Goal: Contribute content: Contribute content

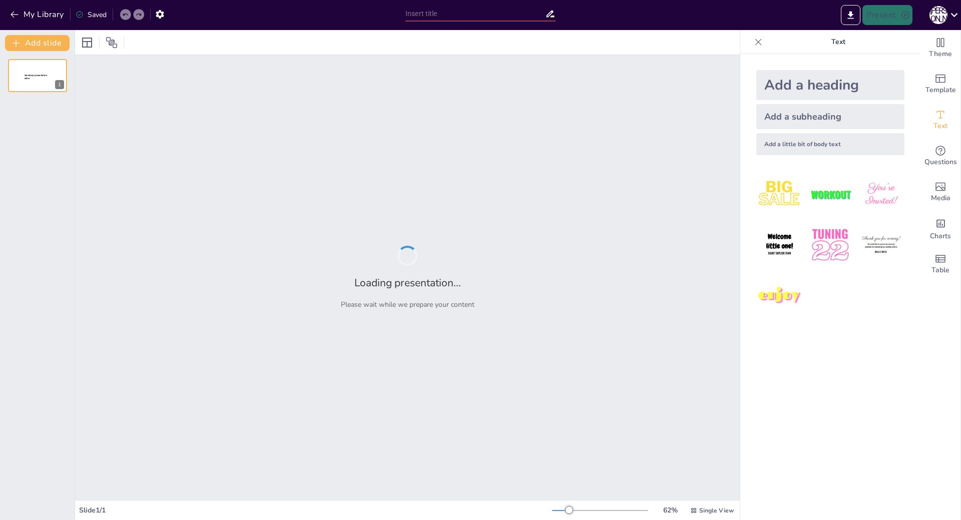
type input "«Внесок [PERSON_NAME] в політичну історію України»"
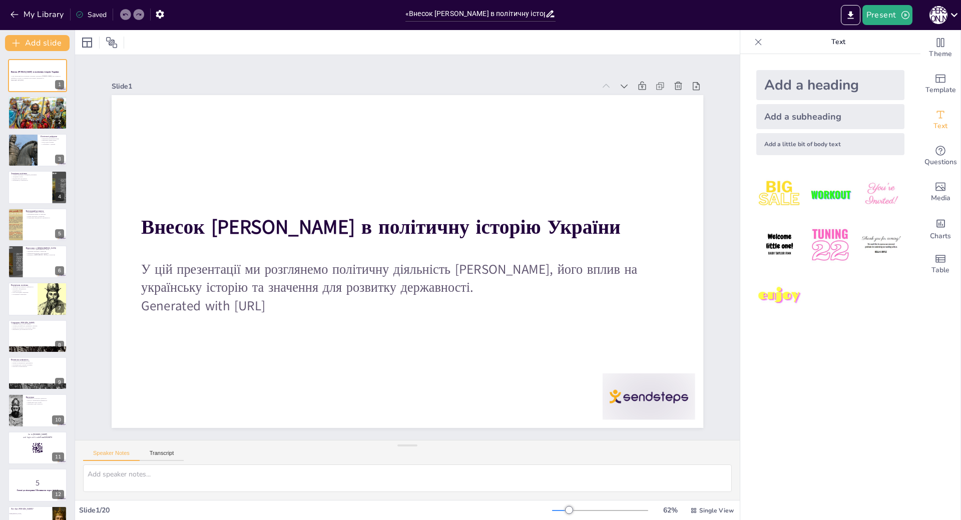
checkbox input "true"
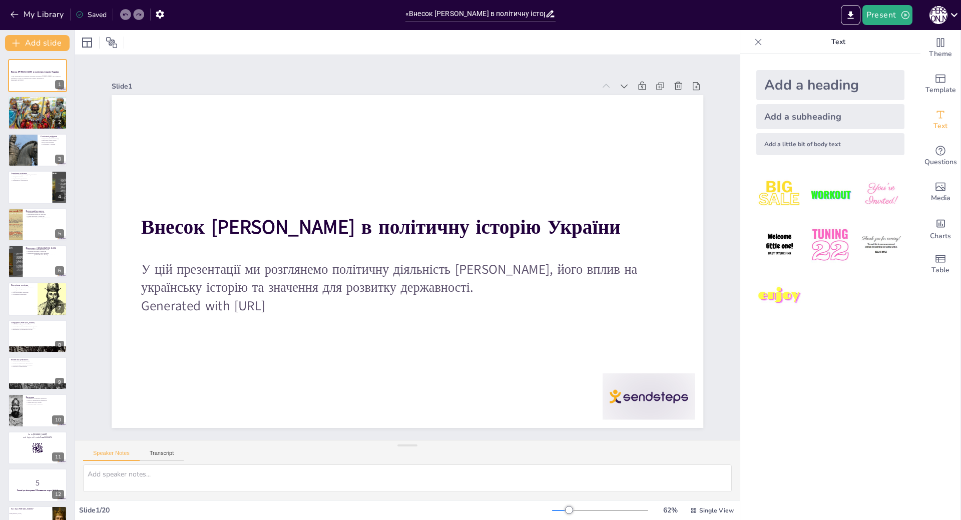
checkbox input "true"
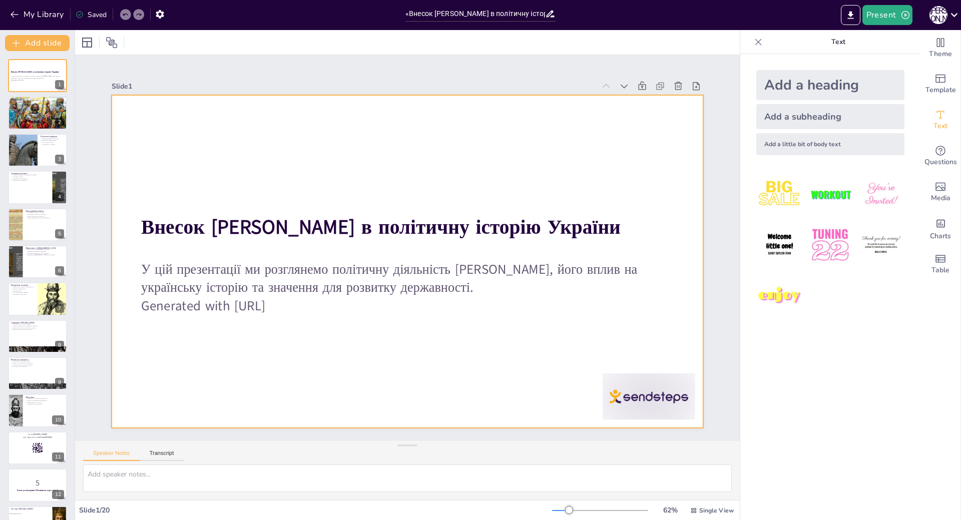
checkbox input "true"
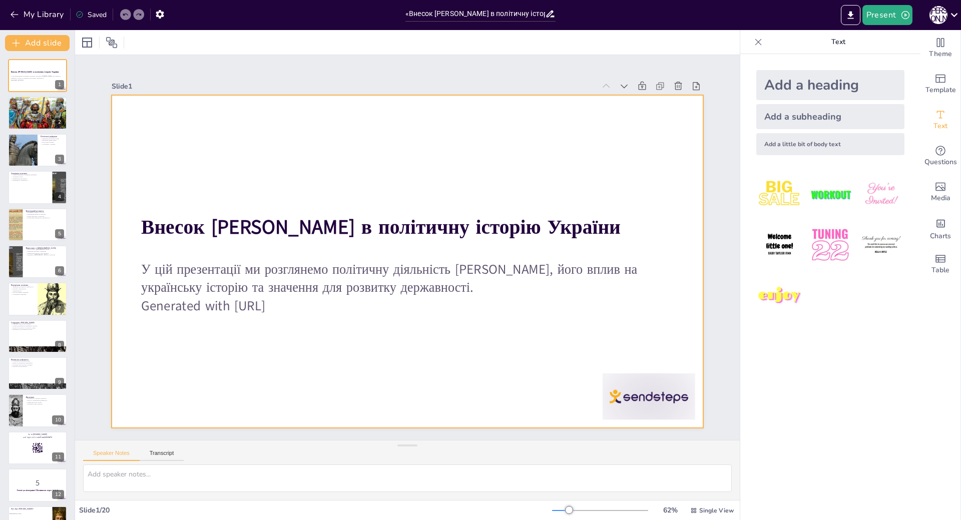
checkbox input "true"
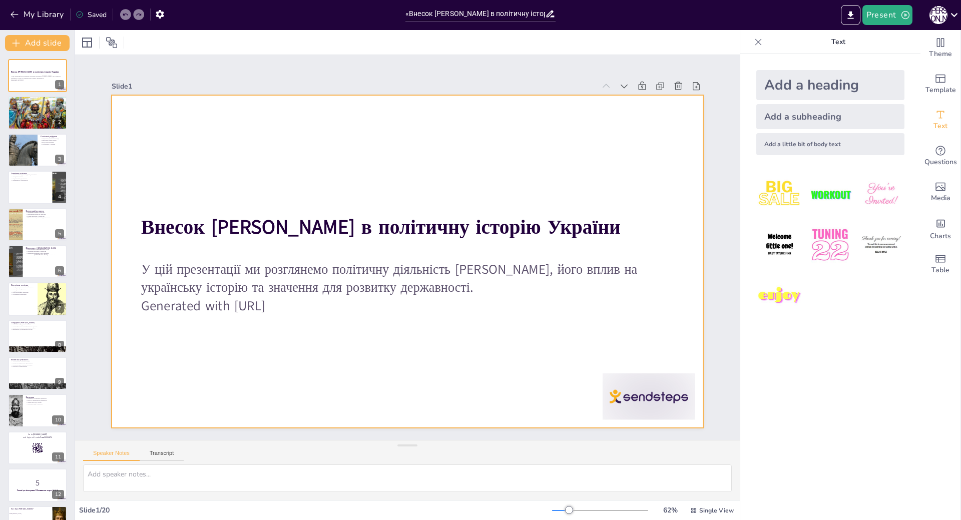
checkbox input "true"
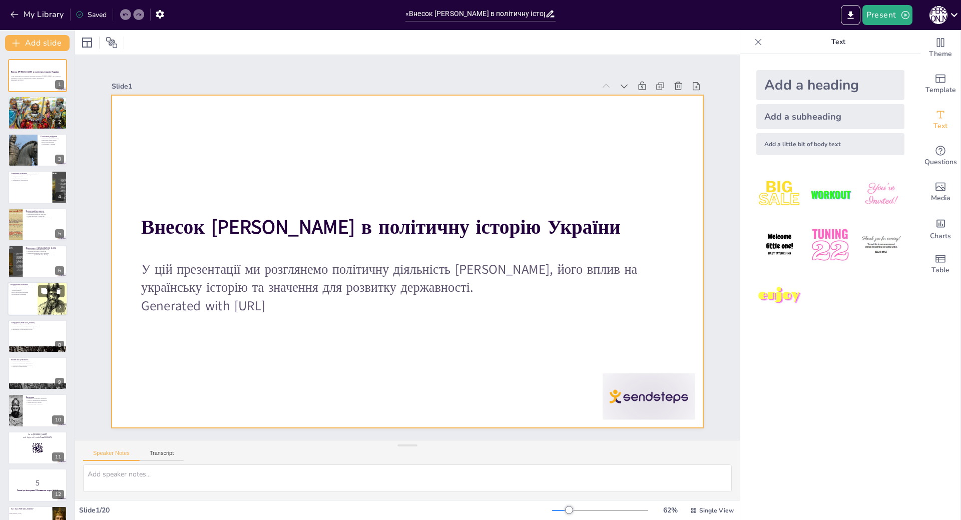
checkbox input "true"
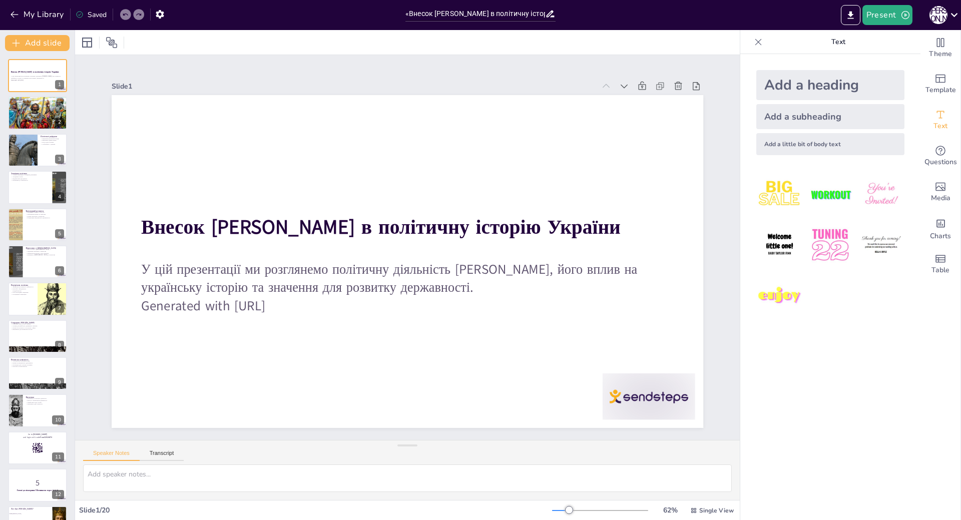
checkbox input "true"
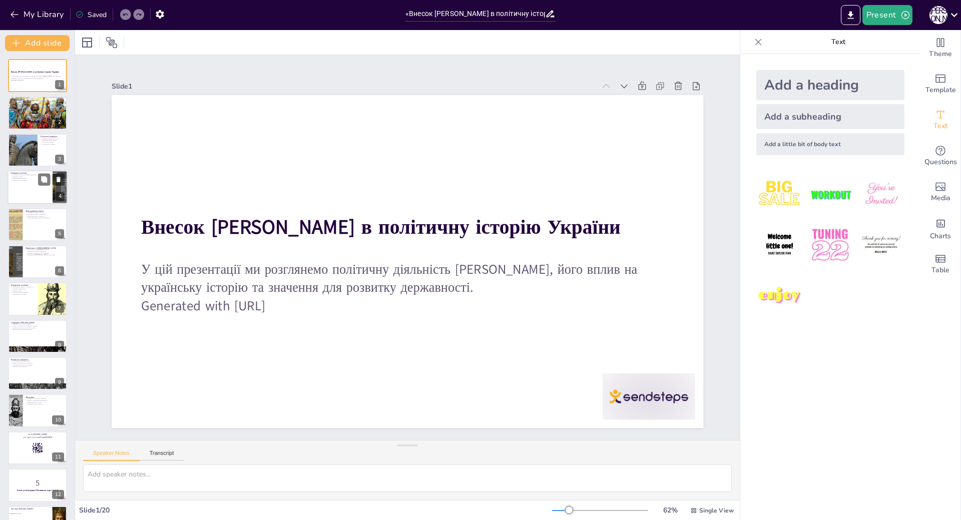
checkbox input "true"
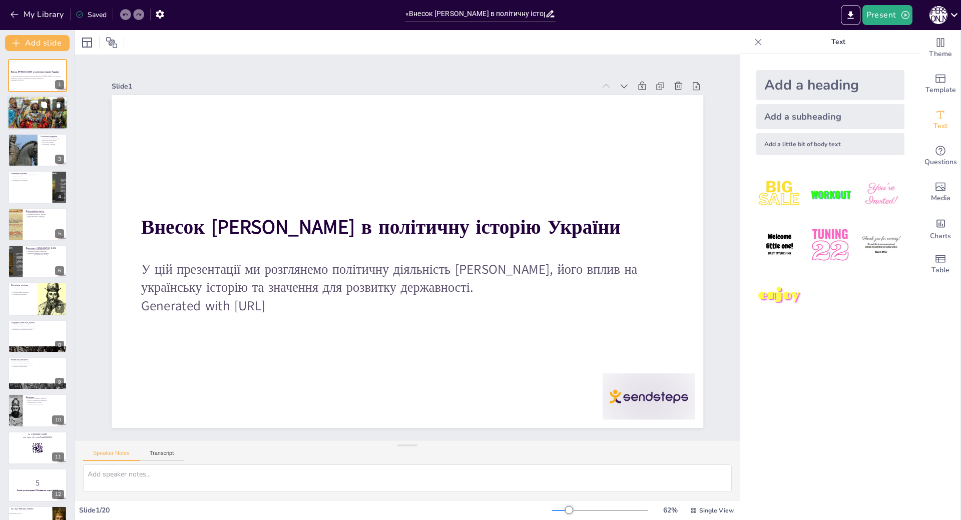
checkbox input "true"
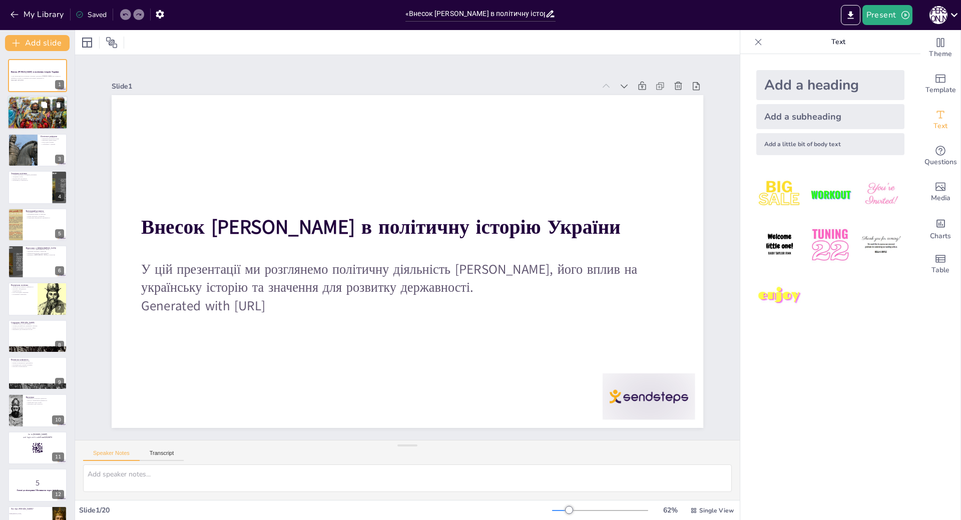
checkbox input "true"
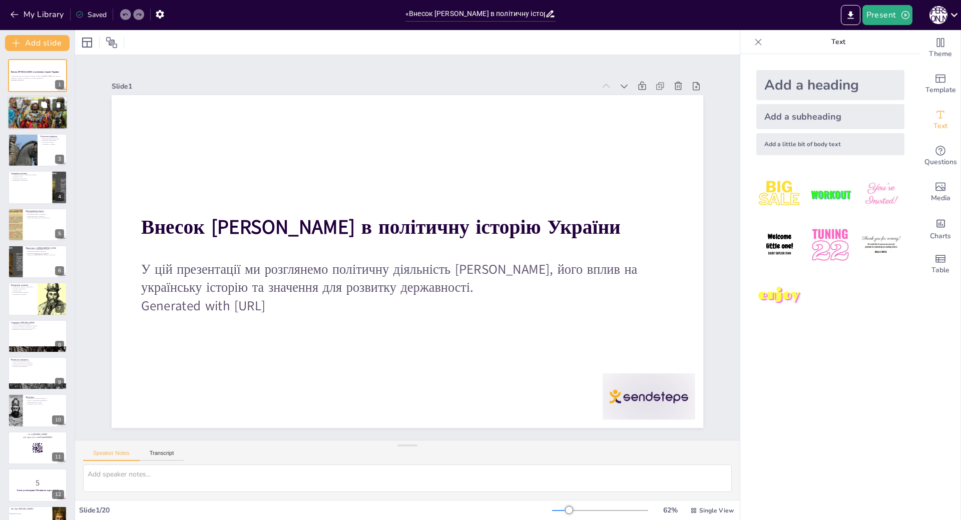
checkbox input "true"
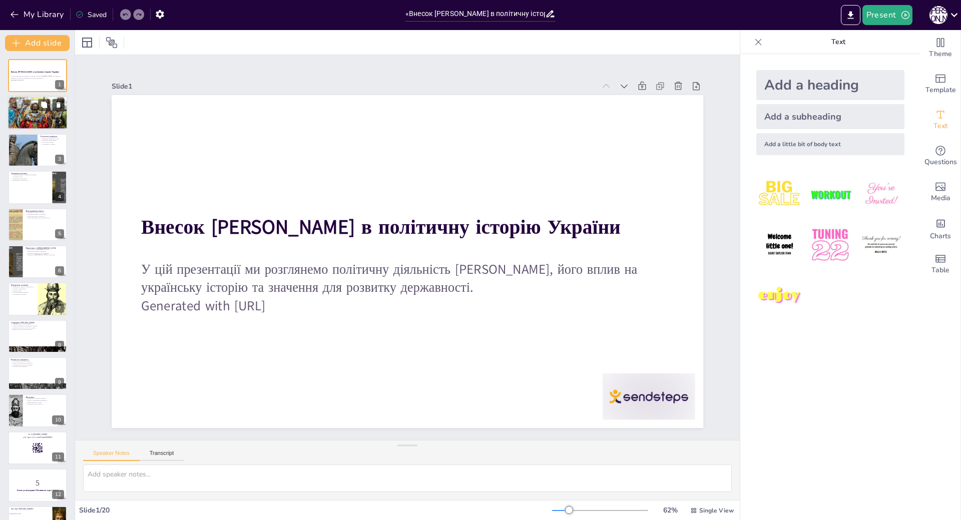
checkbox input "true"
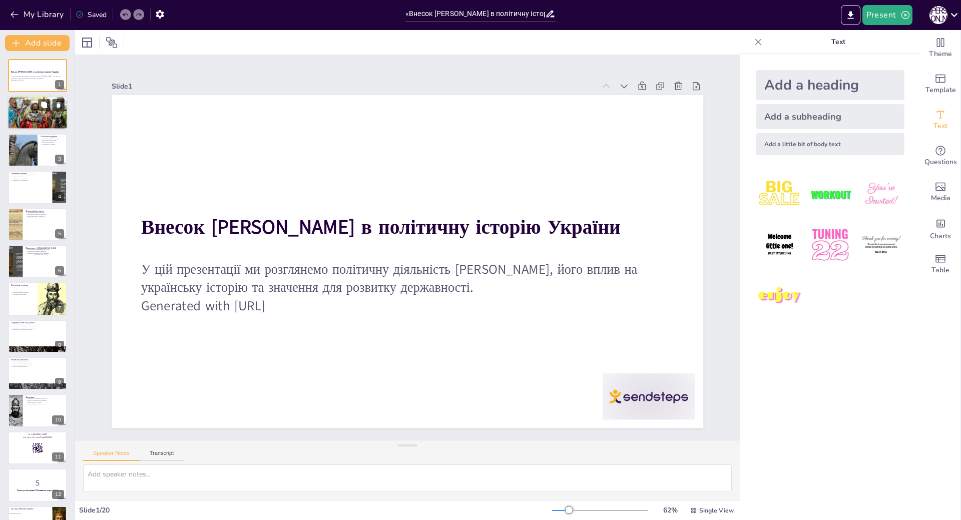
checkbox input "true"
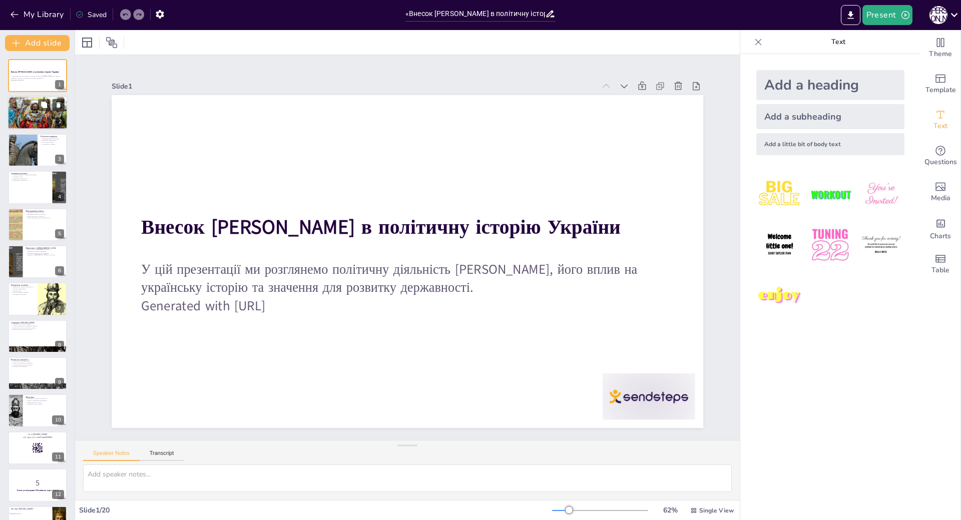
checkbox input "true"
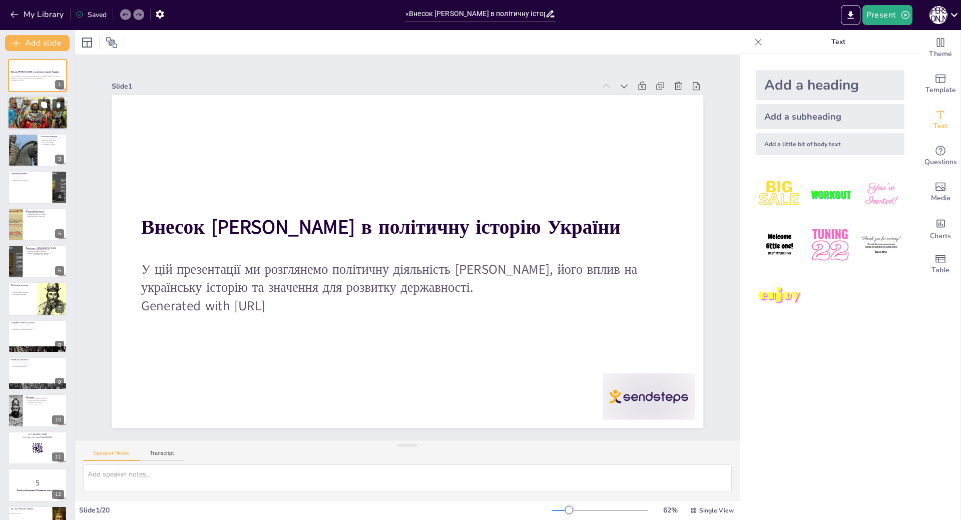
checkbox input "true"
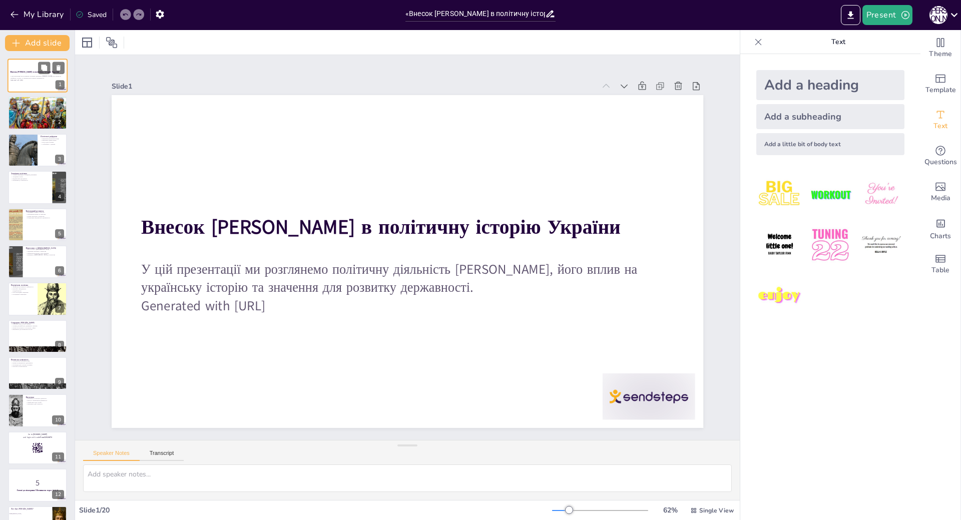
checkbox input "true"
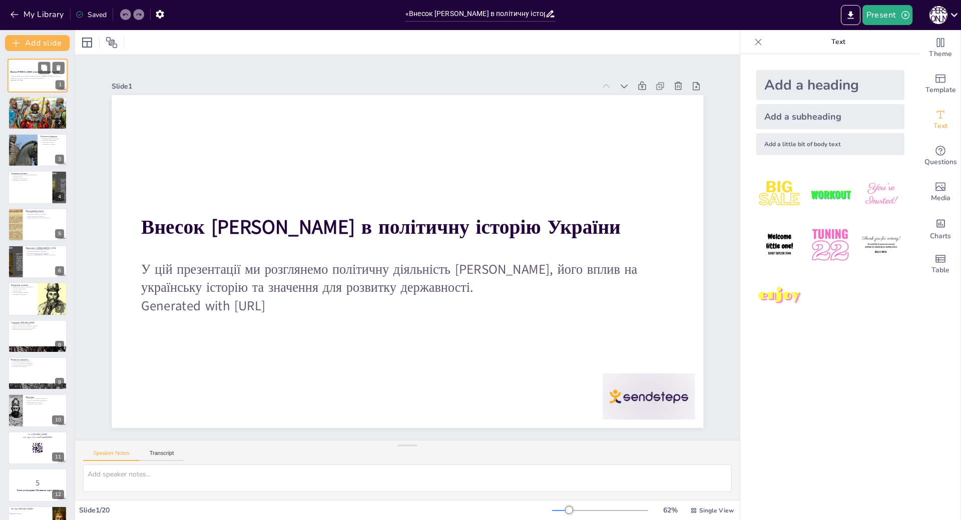
checkbox input "true"
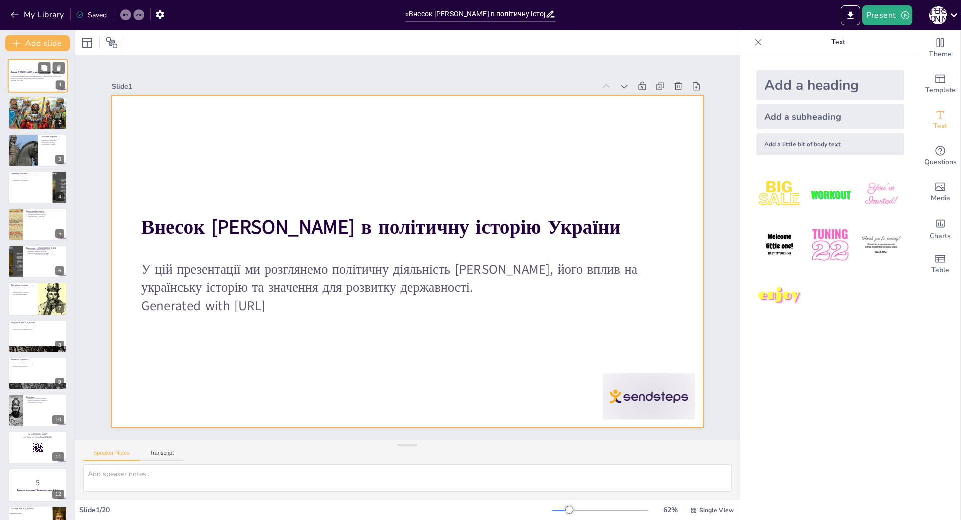
checkbox input "true"
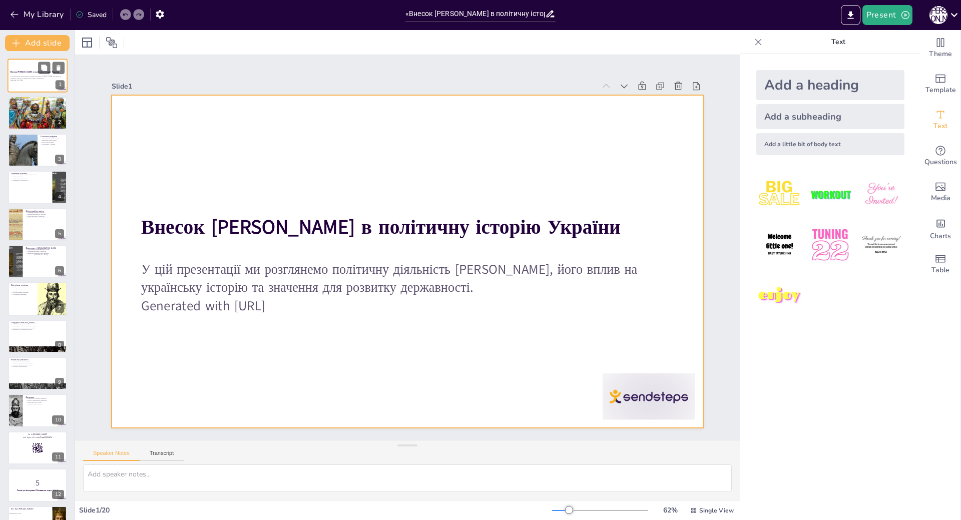
checkbox input "true"
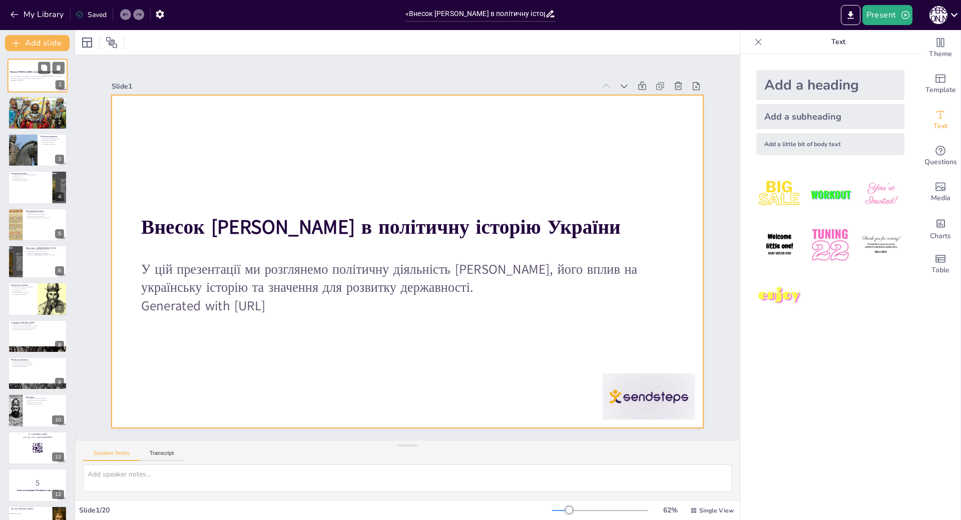
checkbox input "true"
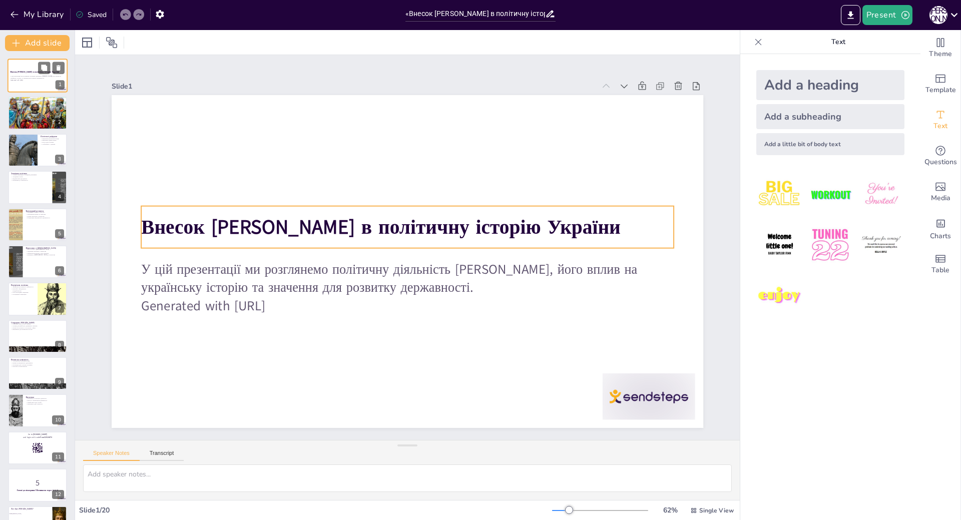
click at [34, 74] on div "Внесок [PERSON_NAME] в політичну історію України" at bounding box center [38, 72] width 54 height 5
checkbox input "true"
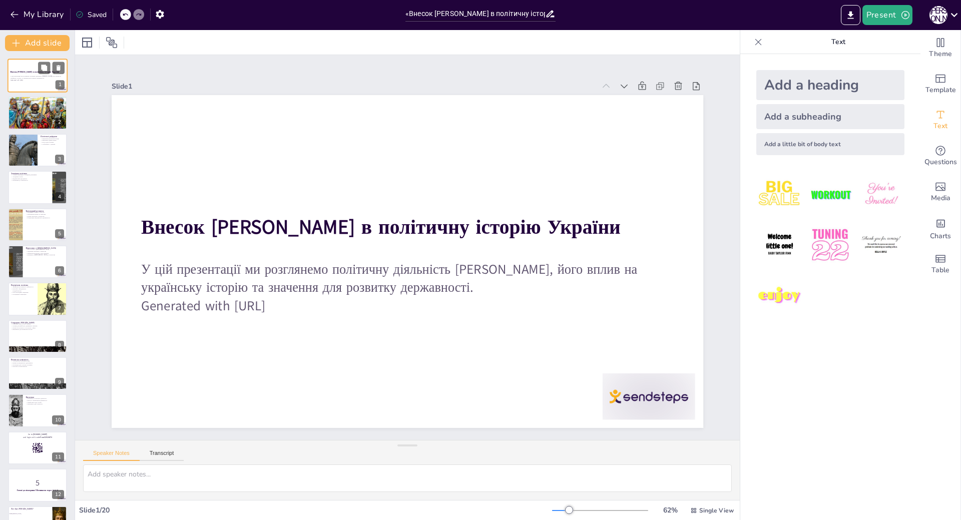
checkbox input "true"
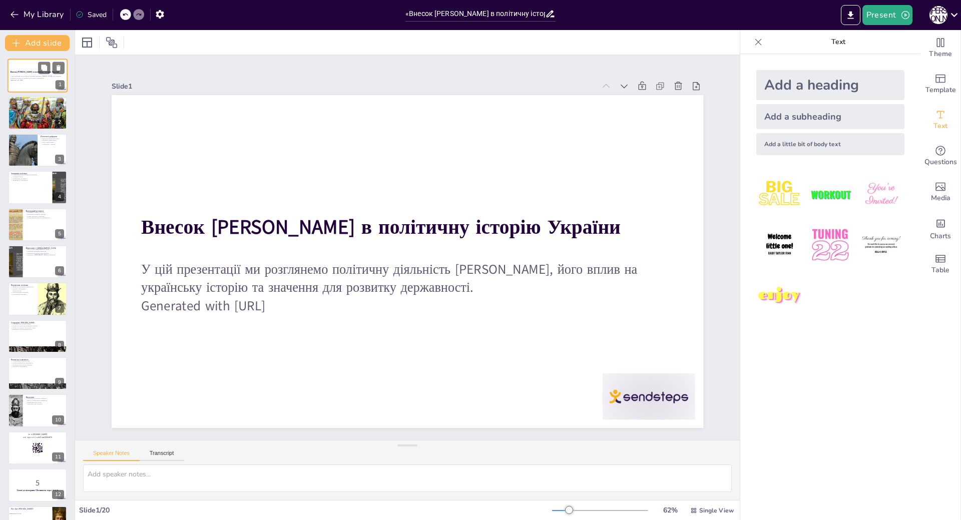
checkbox input "true"
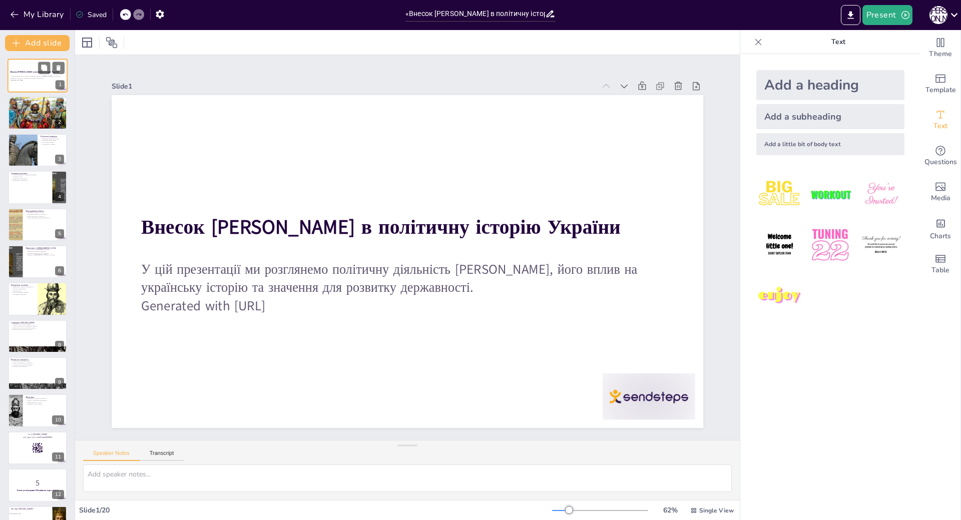
checkbox input "true"
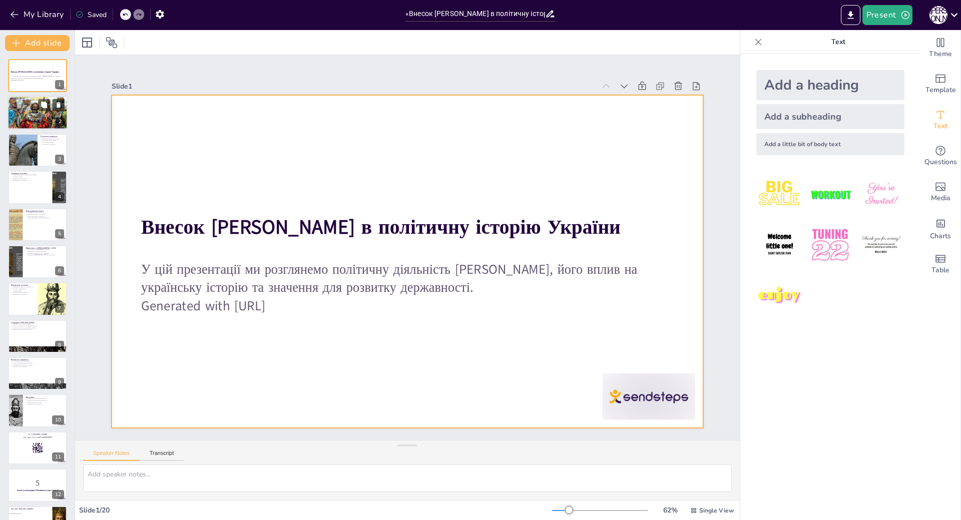
checkbox input "true"
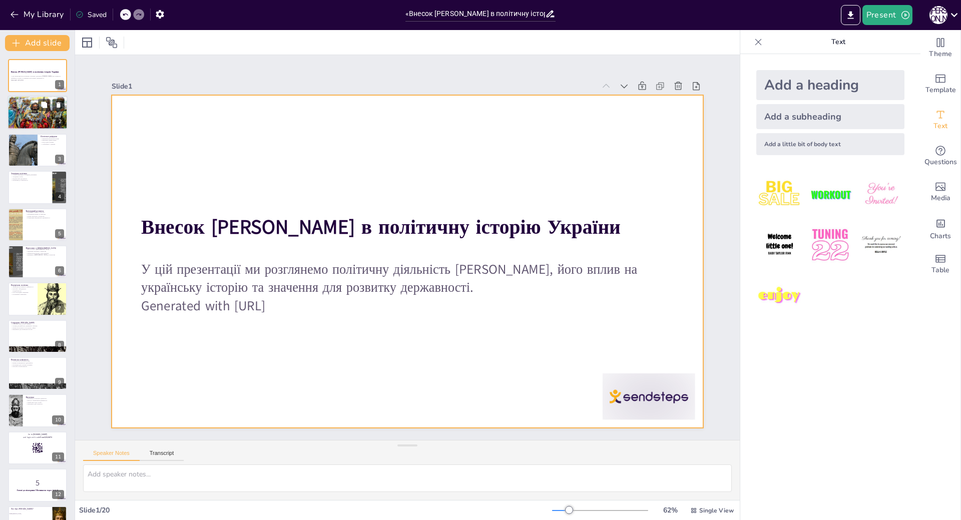
checkbox input "true"
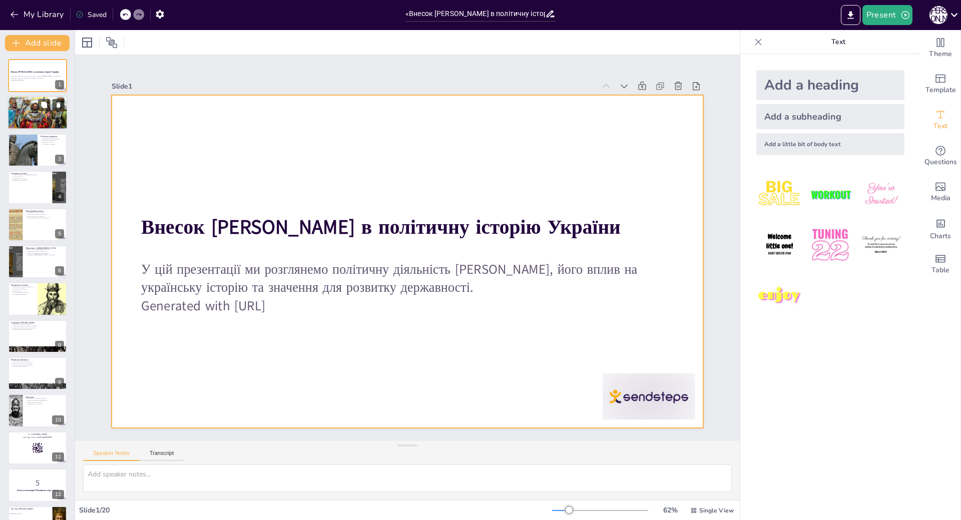
checkbox input "true"
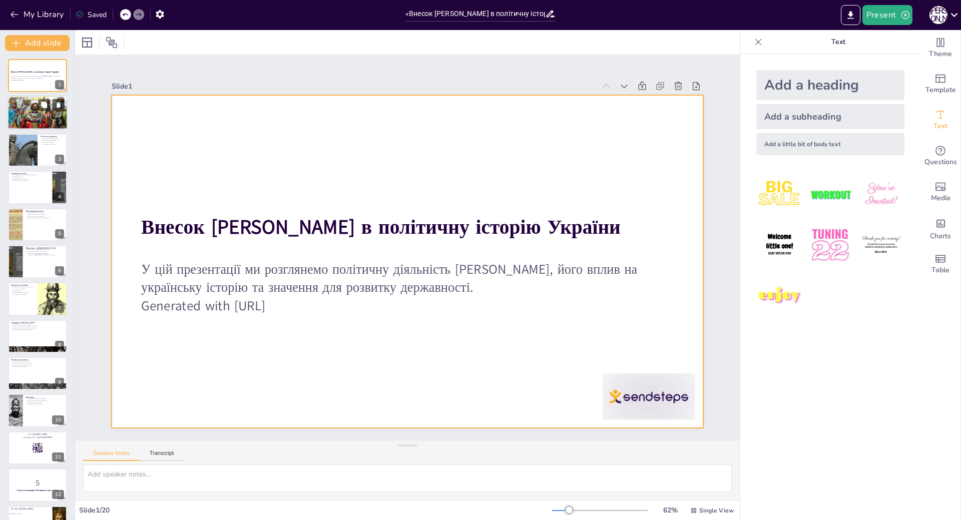
checkbox input "true"
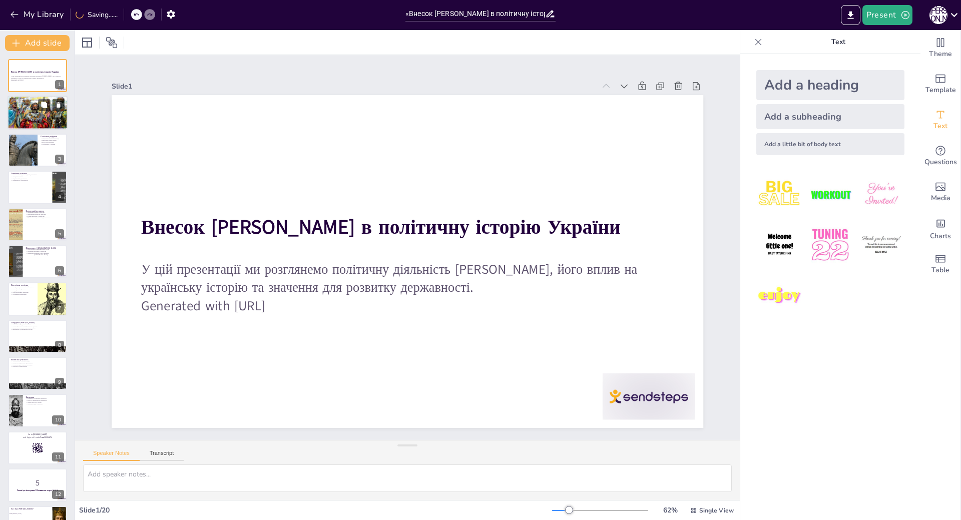
click at [28, 112] on div at bounding box center [38, 113] width 62 height 34
checkbox input "true"
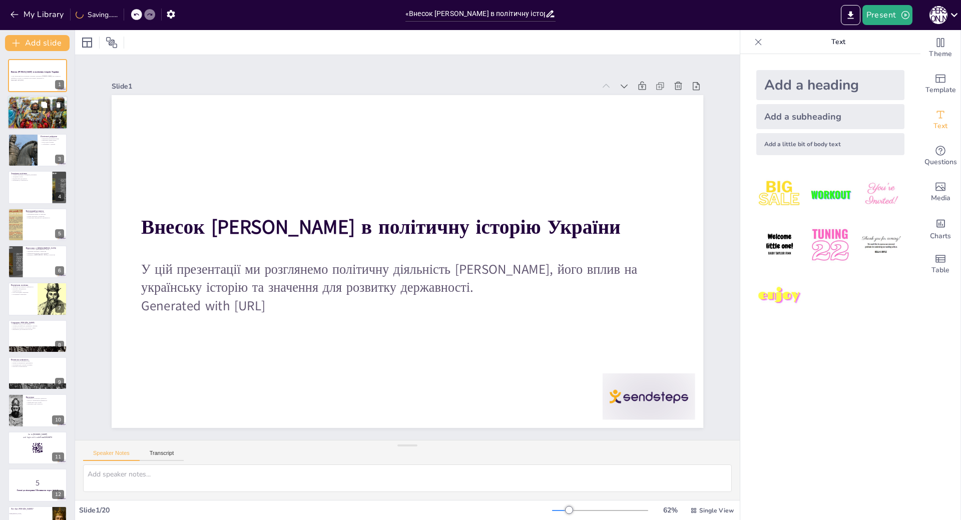
type textarea "Данило Галицький, як князь, зіграв важливу роль в об'єднанні українських земель…"
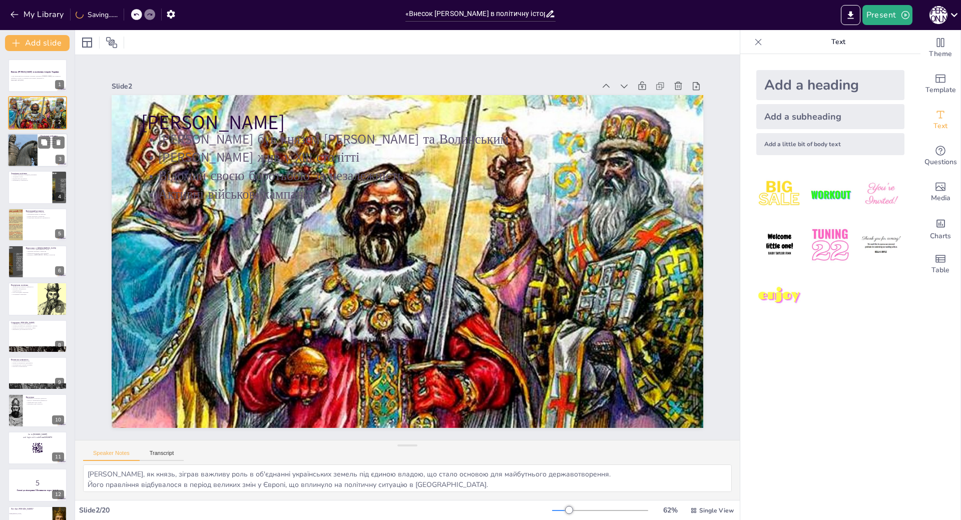
checkbox input "true"
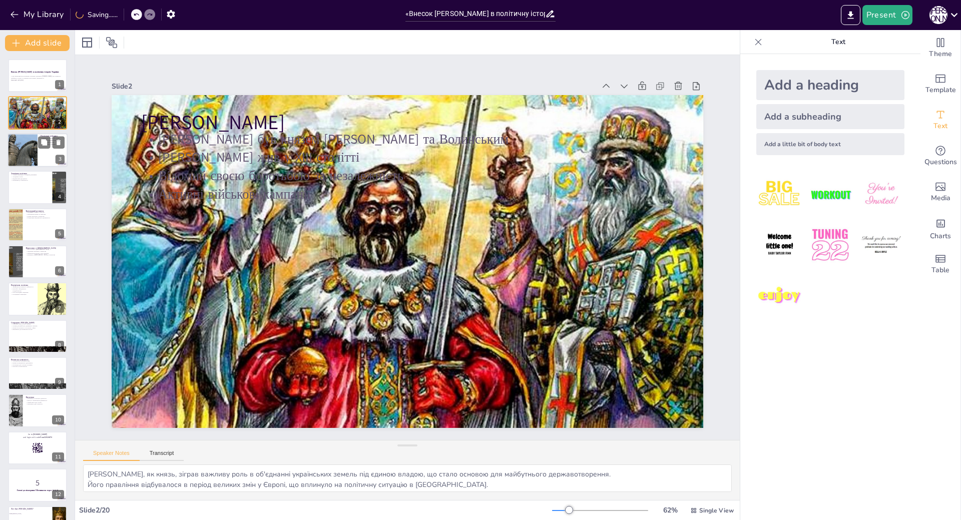
checkbox input "true"
click at [20, 157] on div at bounding box center [22, 150] width 45 height 34
checkbox input "true"
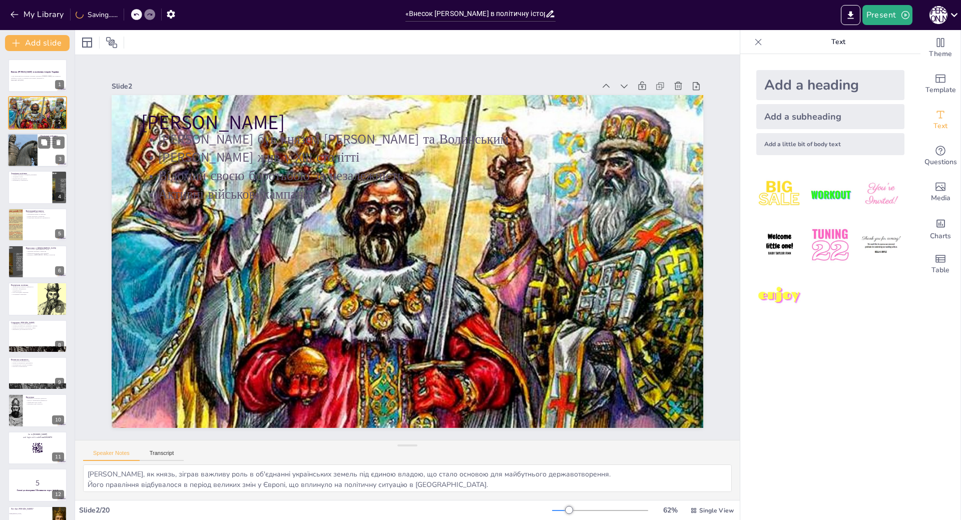
checkbox input "true"
type textarea "Реформи Данила були спрямовані на створення сильної централізованої держави, що…"
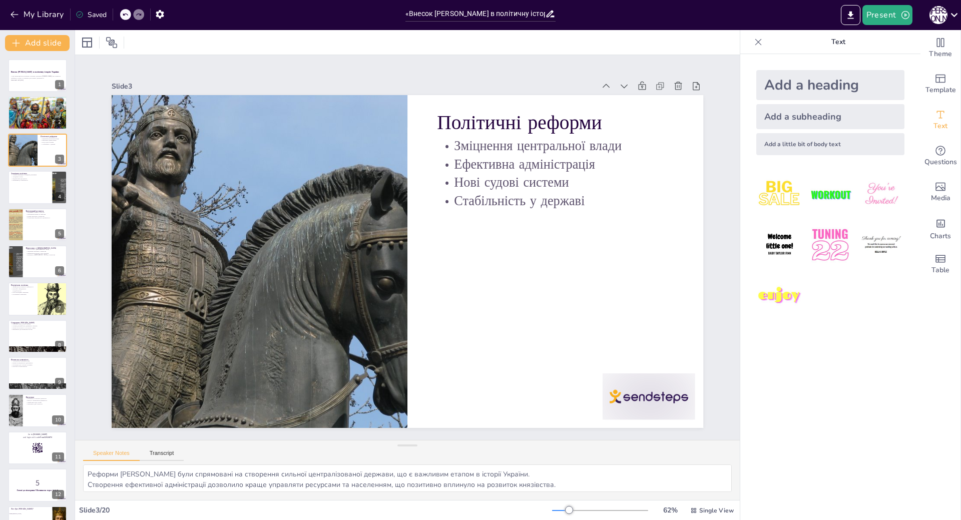
checkbox input "true"
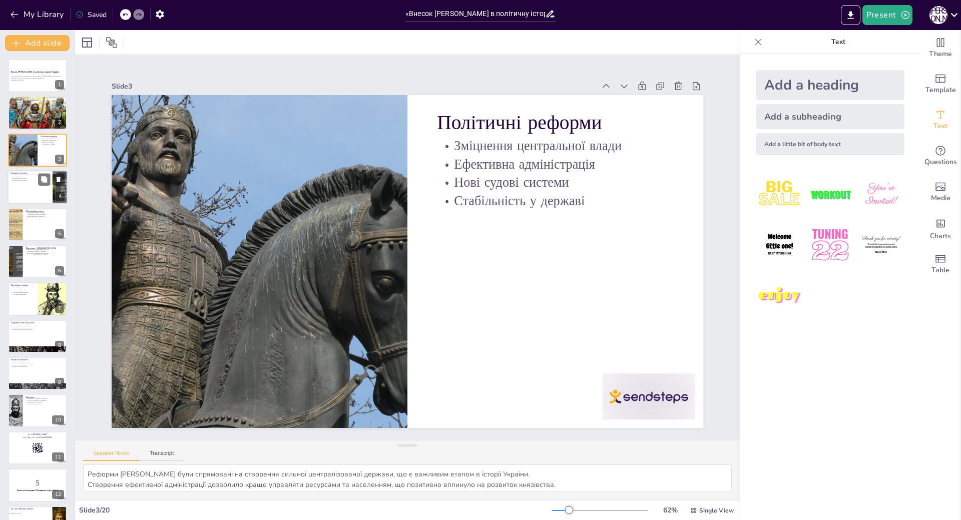
checkbox input "true"
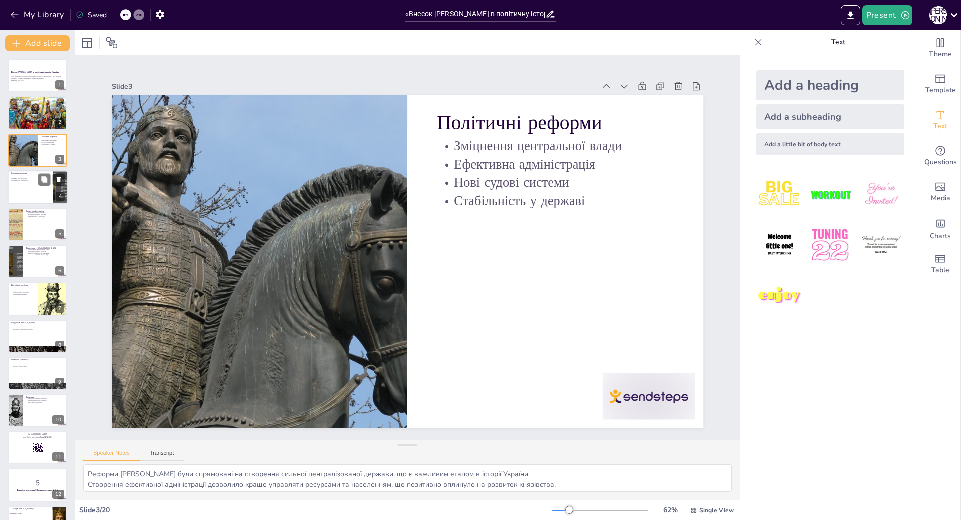
checkbox input "true"
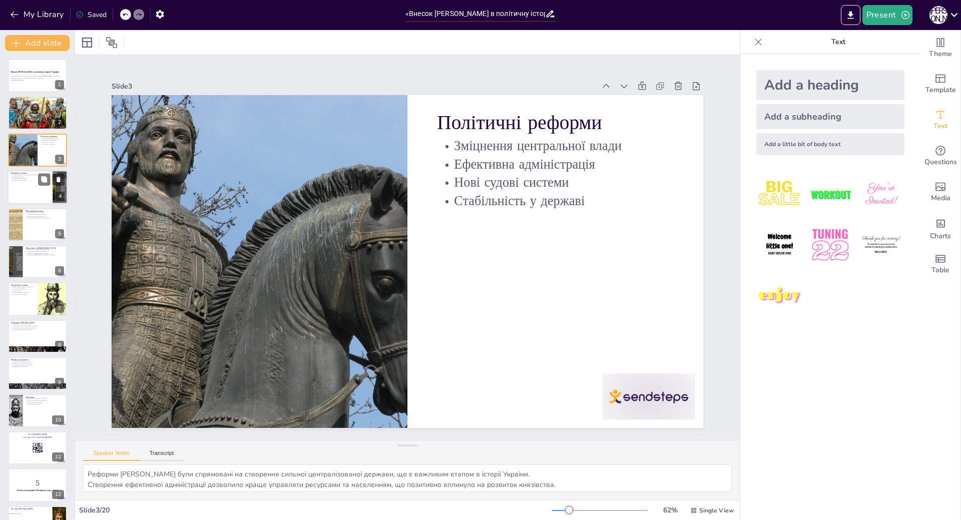
checkbox input "true"
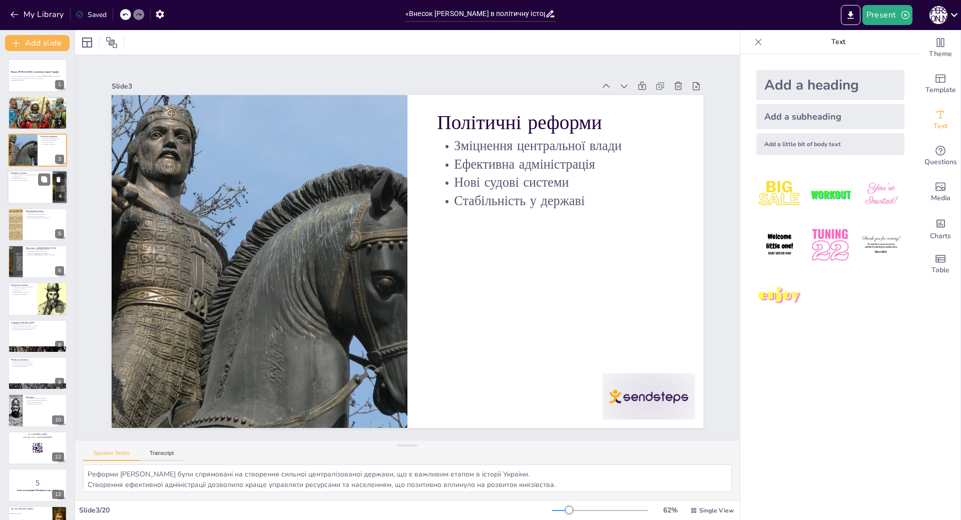
checkbox input "true"
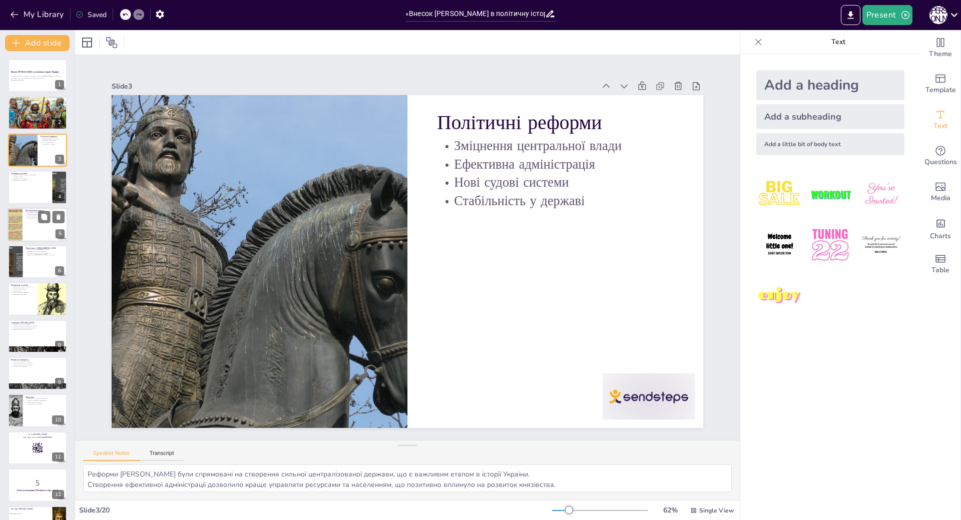
checkbox input "true"
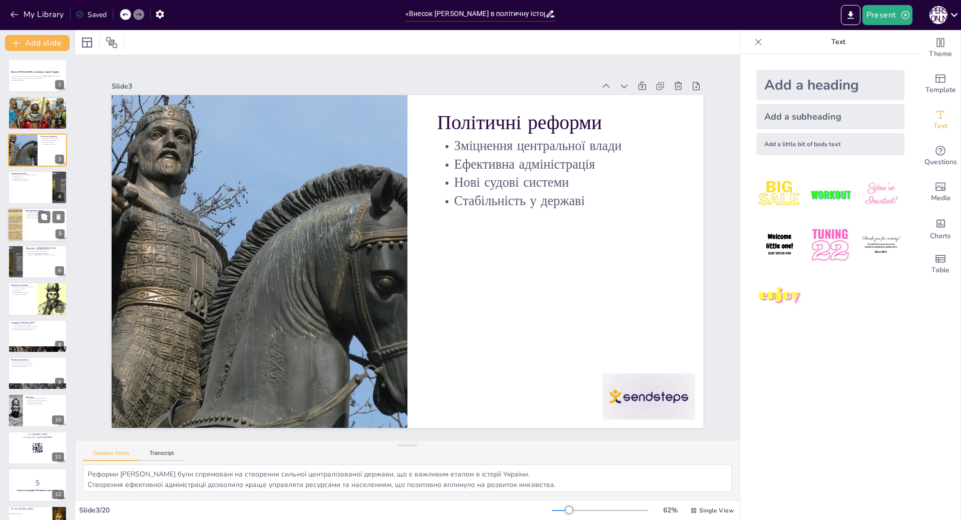
checkbox input "true"
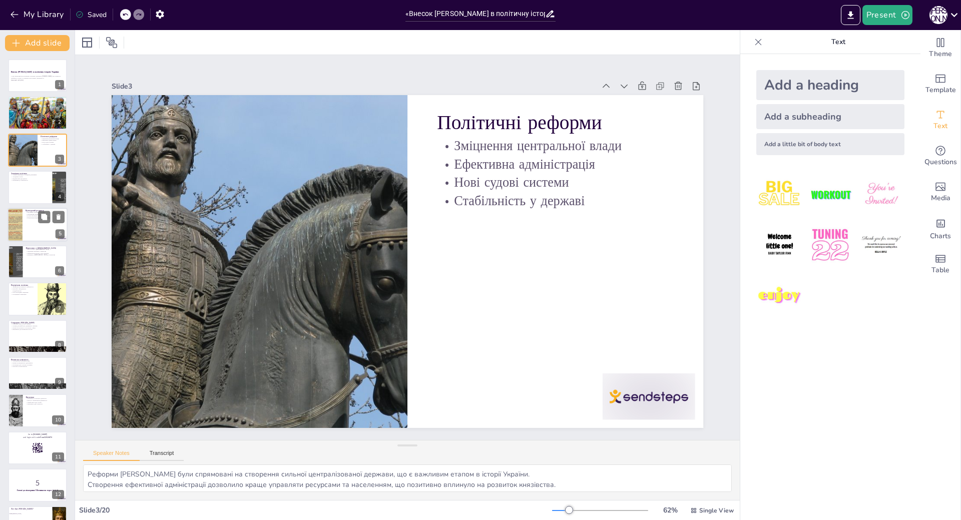
checkbox input "true"
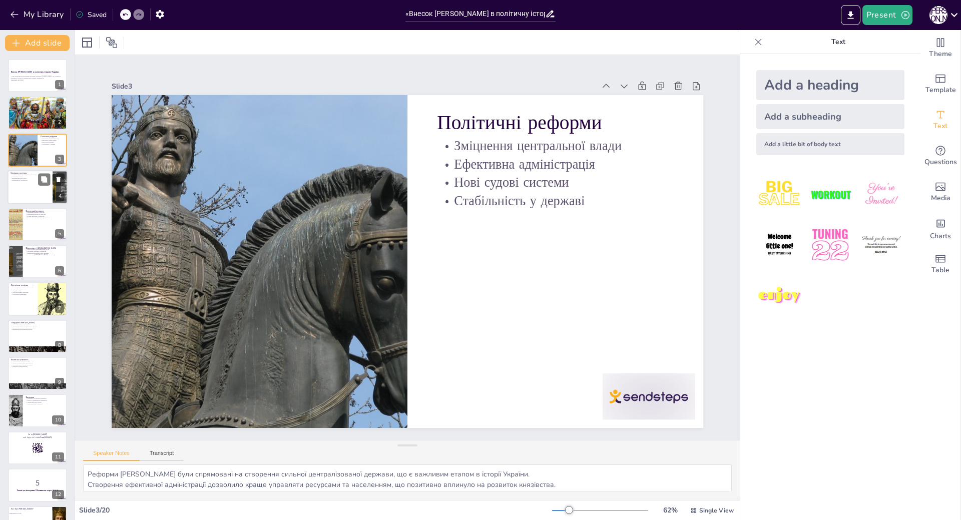
checkbox input "true"
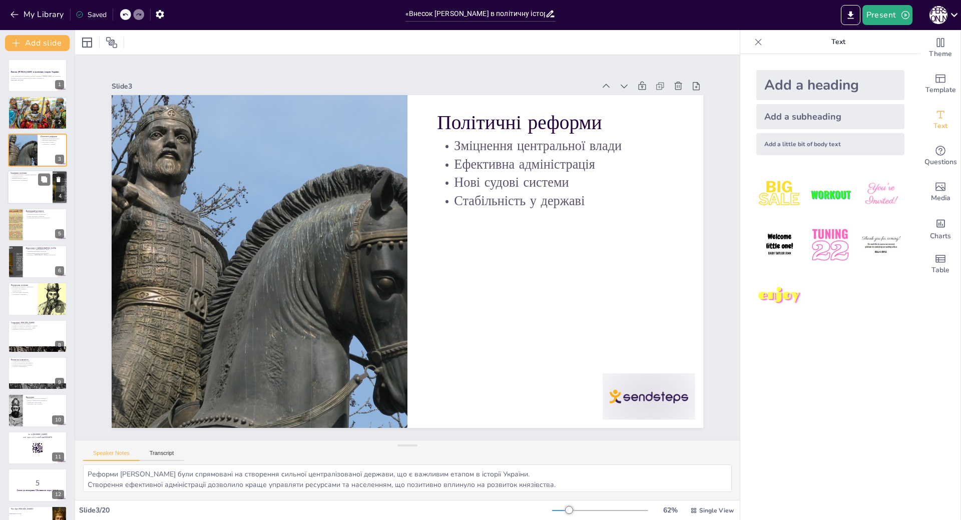
checkbox input "true"
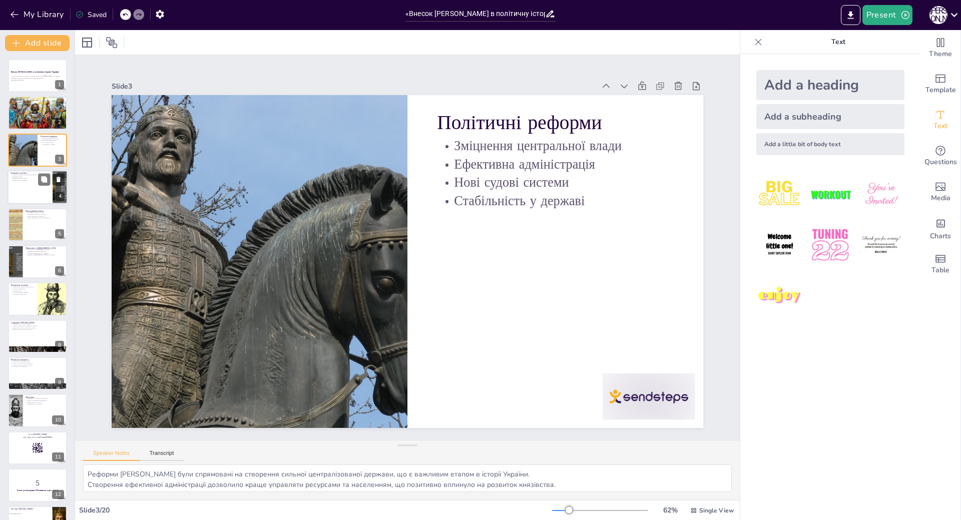
checkbox input "true"
click at [34, 191] on div at bounding box center [38, 187] width 60 height 34
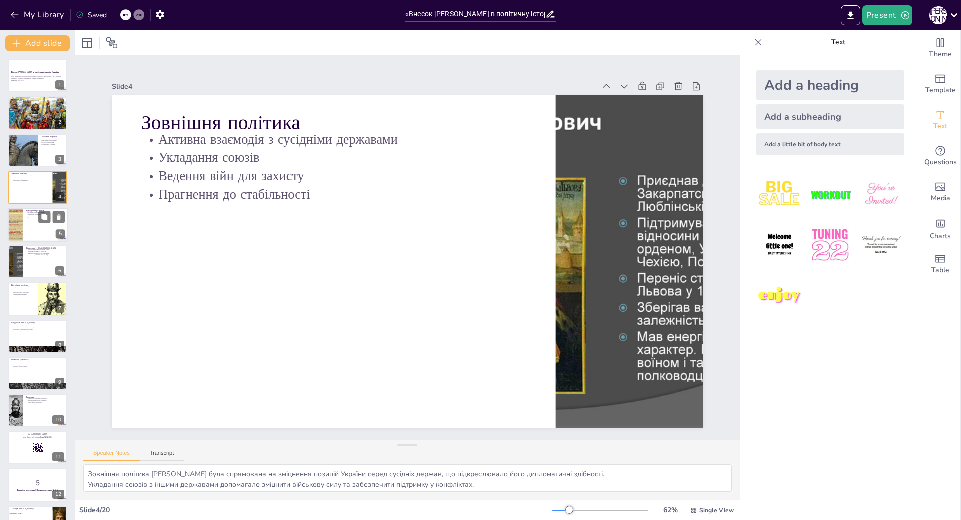
click at [26, 229] on div at bounding box center [38, 225] width 60 height 34
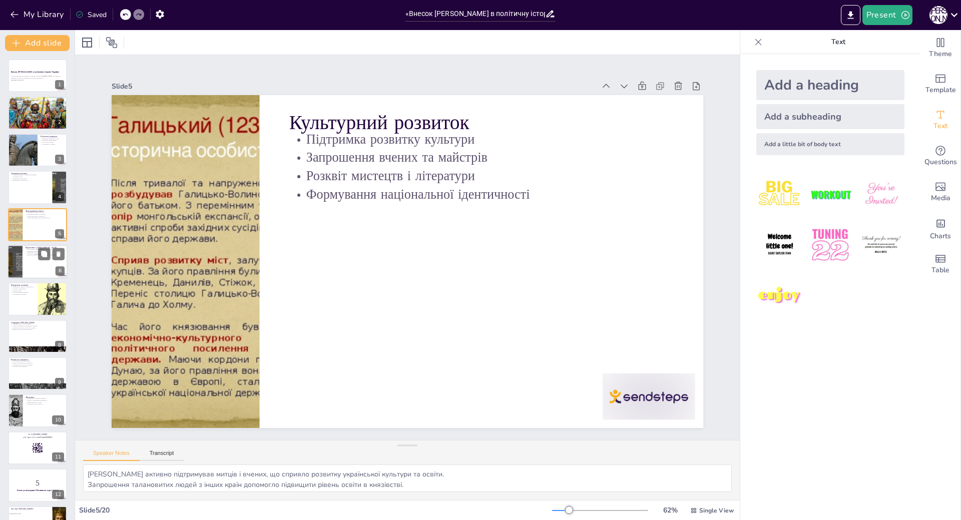
click at [23, 250] on div at bounding box center [38, 262] width 60 height 34
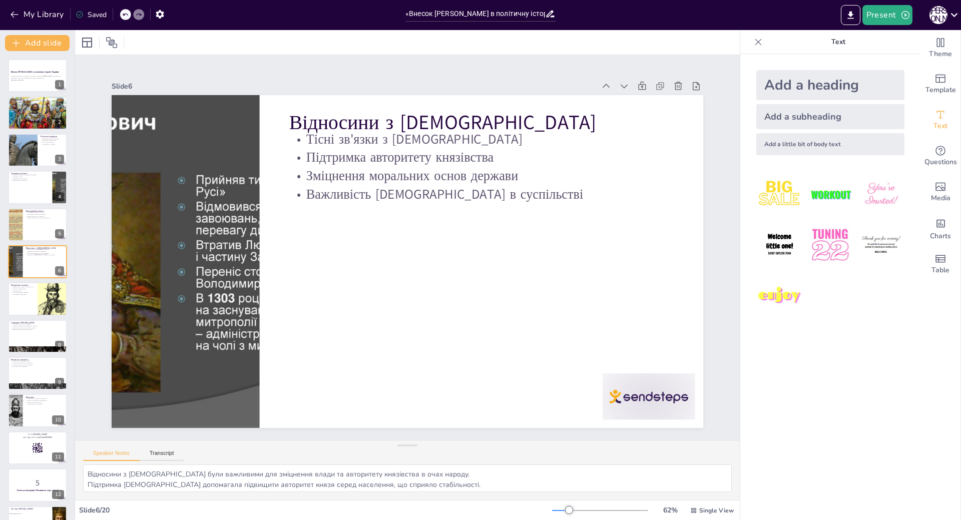
click at [806, 89] on div "Add a heading" at bounding box center [831, 85] width 148 height 30
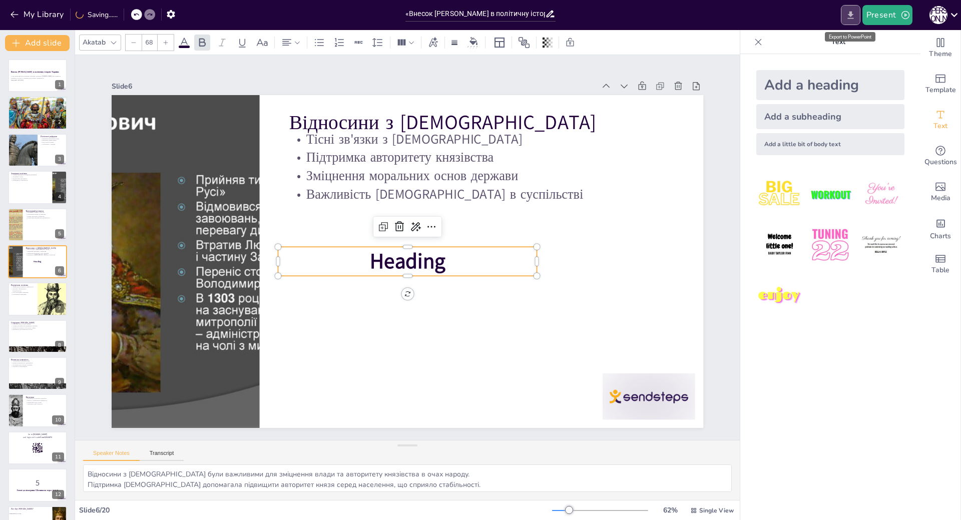
click at [851, 13] on icon "Export to PowerPoint" at bounding box center [851, 15] width 6 height 8
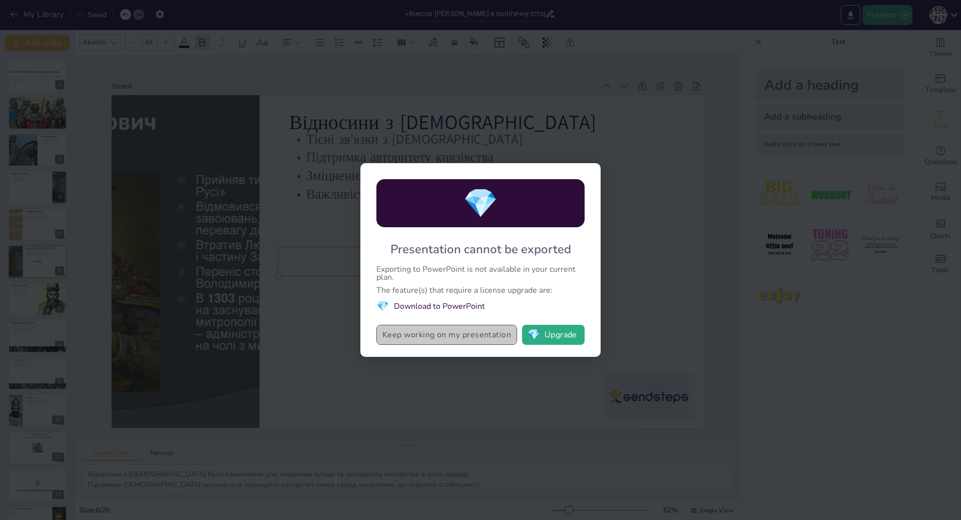
click at [494, 334] on button "Keep working on my presentation" at bounding box center [447, 335] width 141 height 20
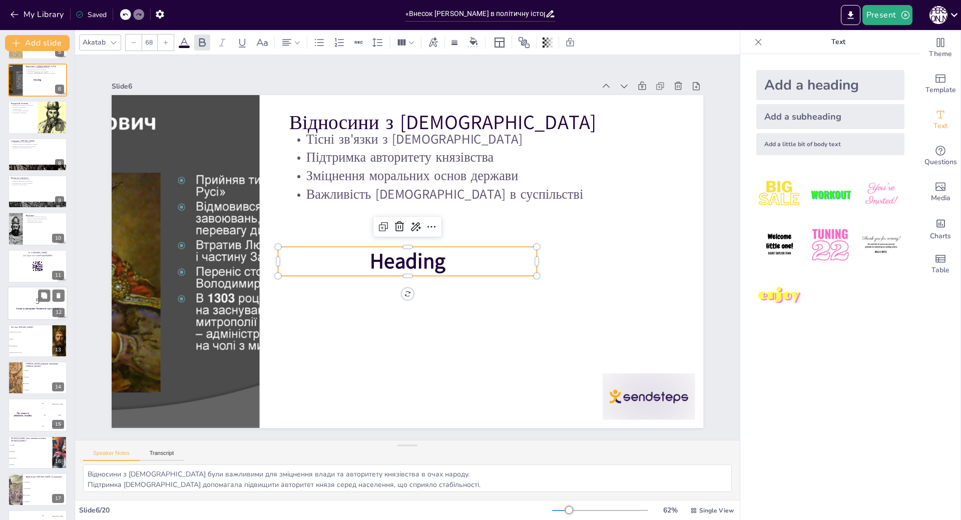
scroll to position [200, 0]
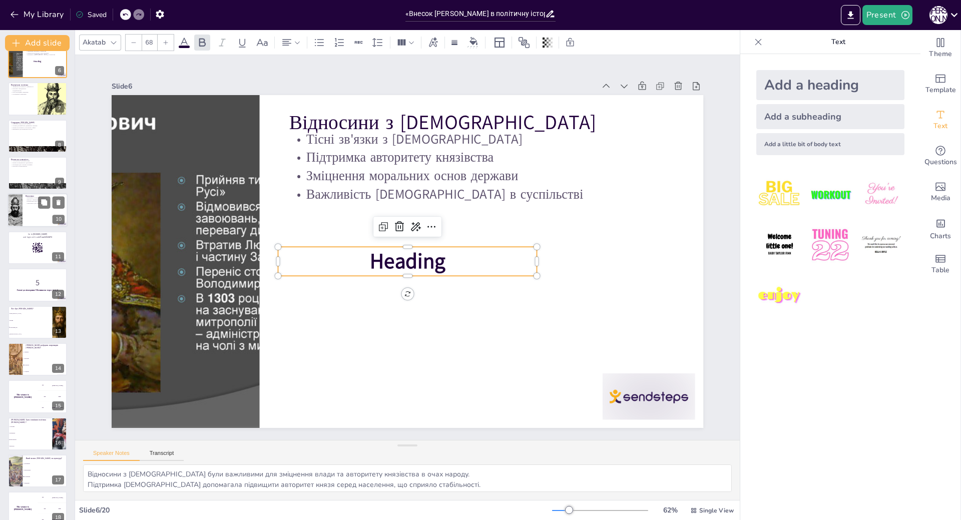
click at [32, 202] on p "Незабутній слід в історії" at bounding box center [45, 202] width 39 height 2
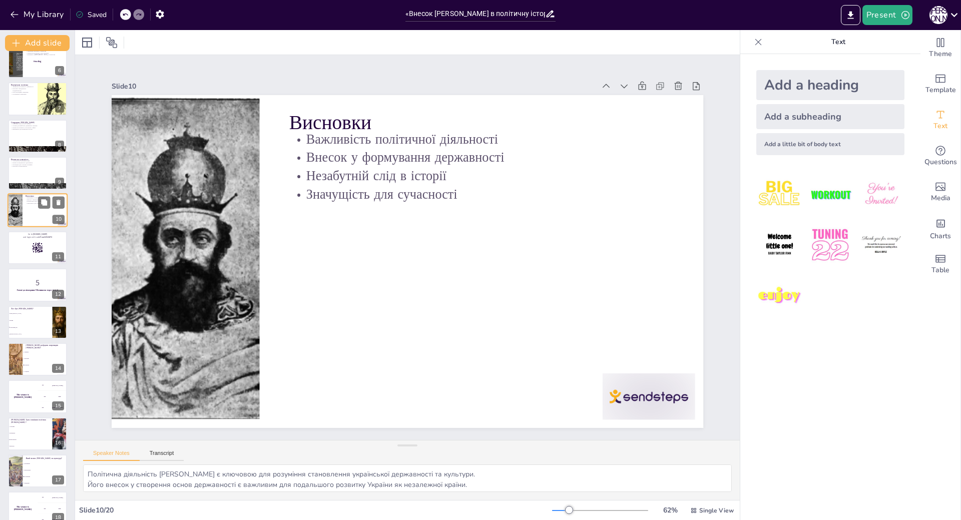
scroll to position [125, 0]
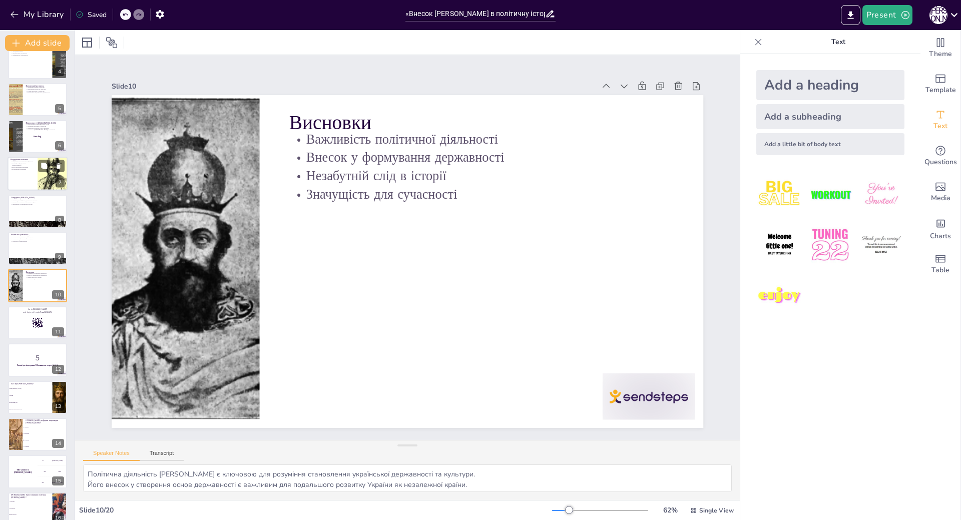
click at [36, 170] on div at bounding box center [38, 174] width 60 height 34
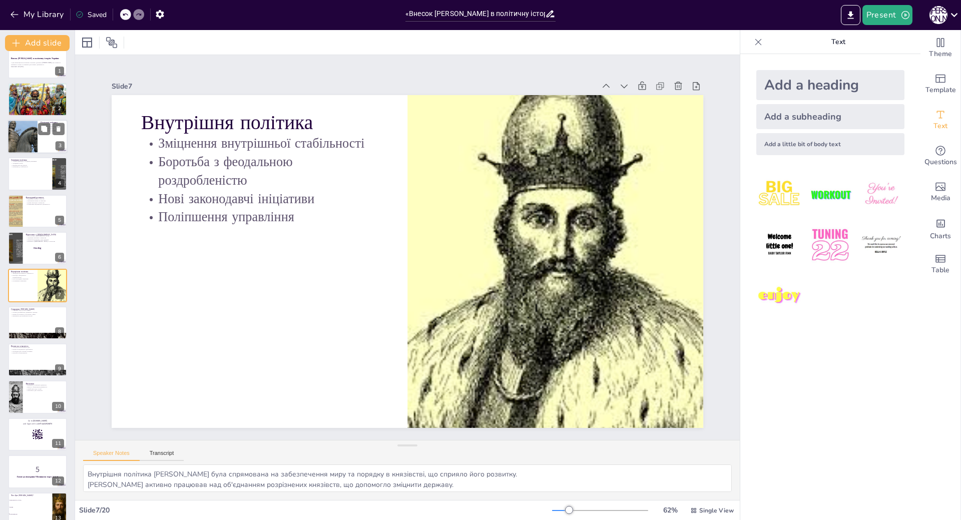
click at [31, 135] on div at bounding box center [22, 137] width 45 height 34
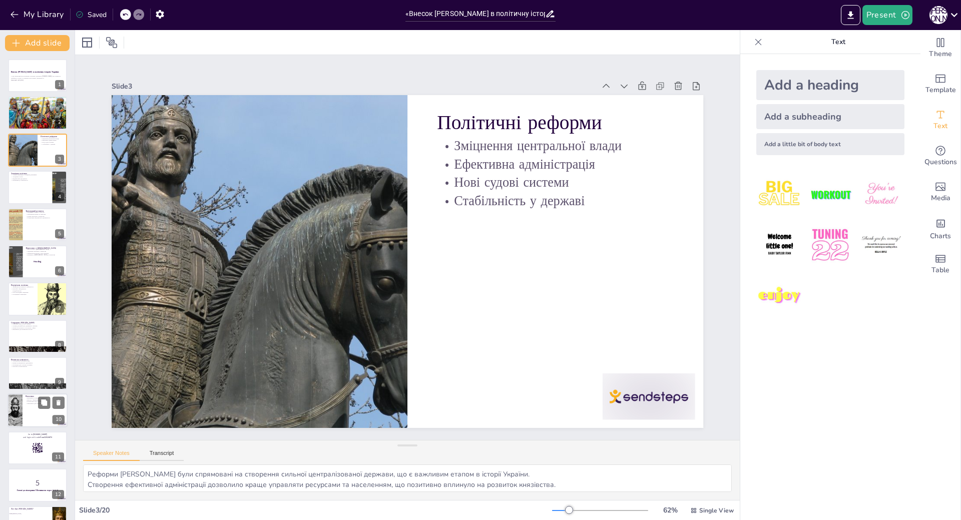
drag, startPoint x: 26, startPoint y: 340, endPoint x: 26, endPoint y: 349, distance: 8.5
click at [26, 340] on div at bounding box center [37, 336] width 59 height 33
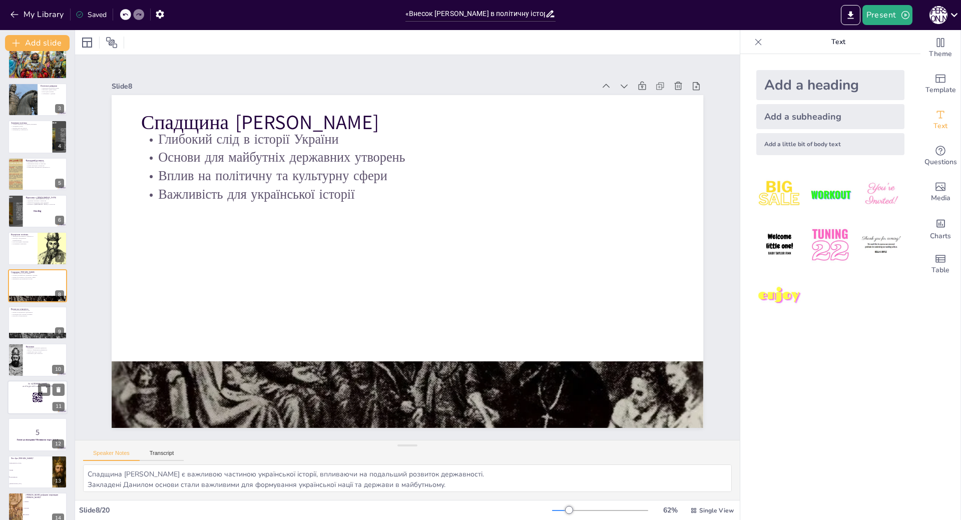
click at [26, 405] on div at bounding box center [38, 398] width 60 height 34
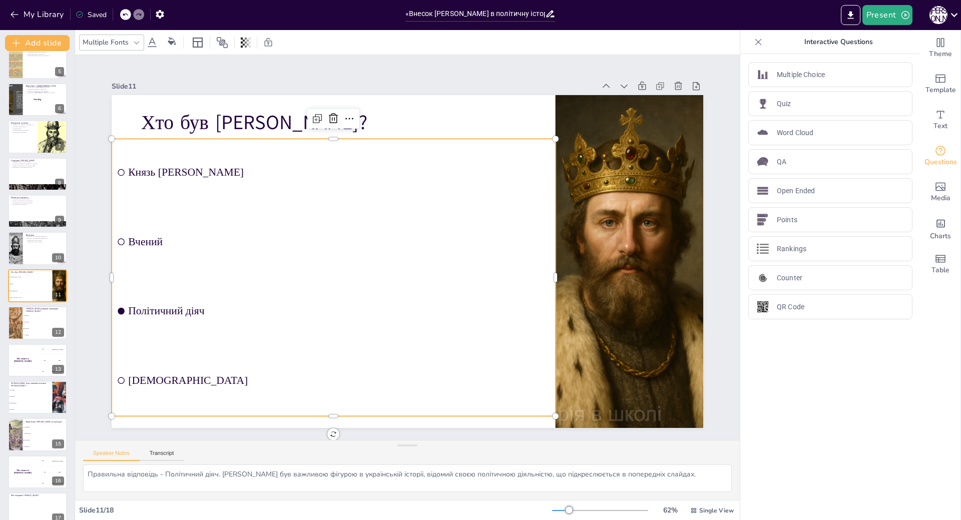
click at [118, 169] on input "checkbox" at bounding box center [121, 172] width 7 height 7
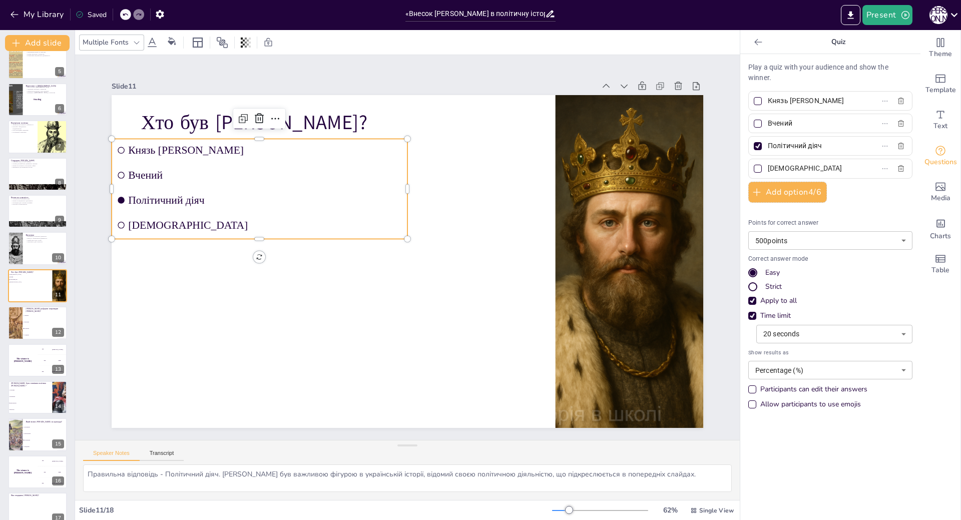
click at [118, 172] on input "checkbox" at bounding box center [121, 175] width 7 height 7
click at [45, 325] on li "Культурні" at bounding box center [45, 322] width 45 height 7
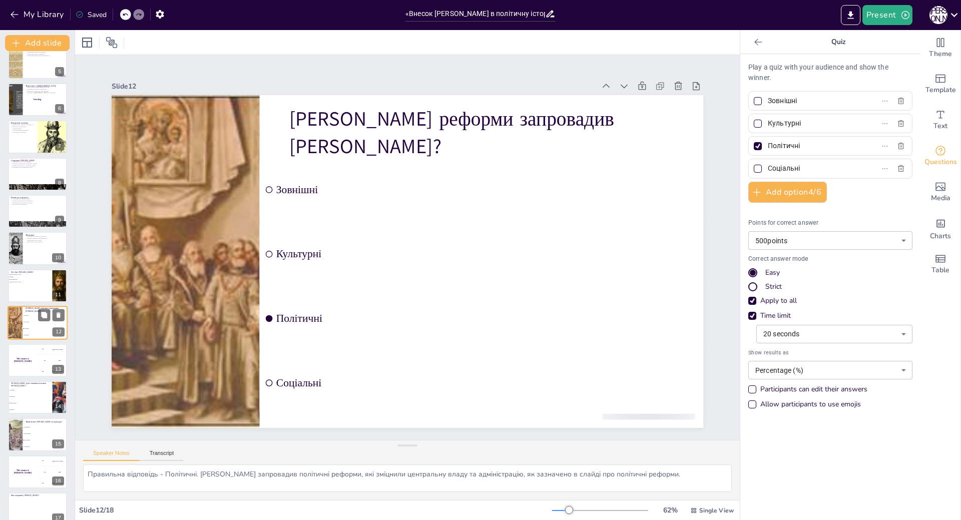
scroll to position [200, 0]
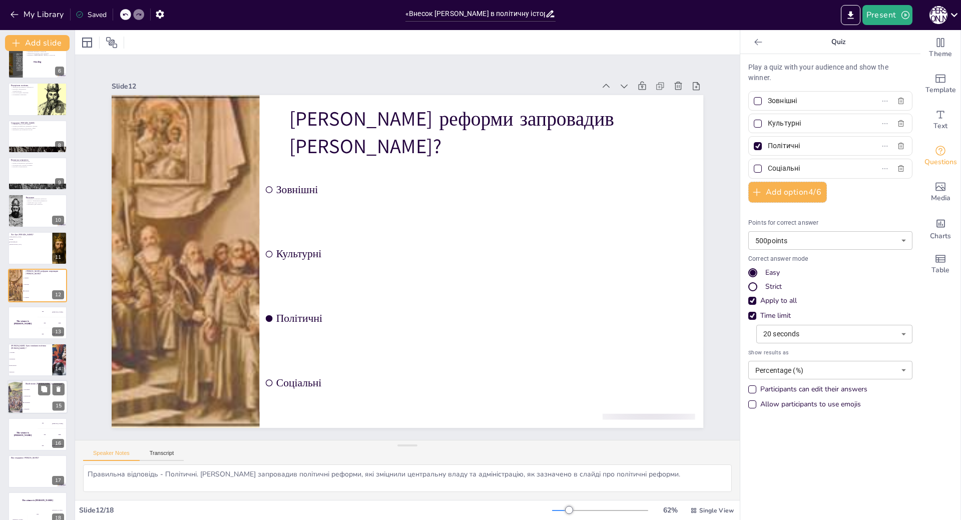
click at [35, 399] on li "Нейтральний" at bounding box center [45, 397] width 45 height 7
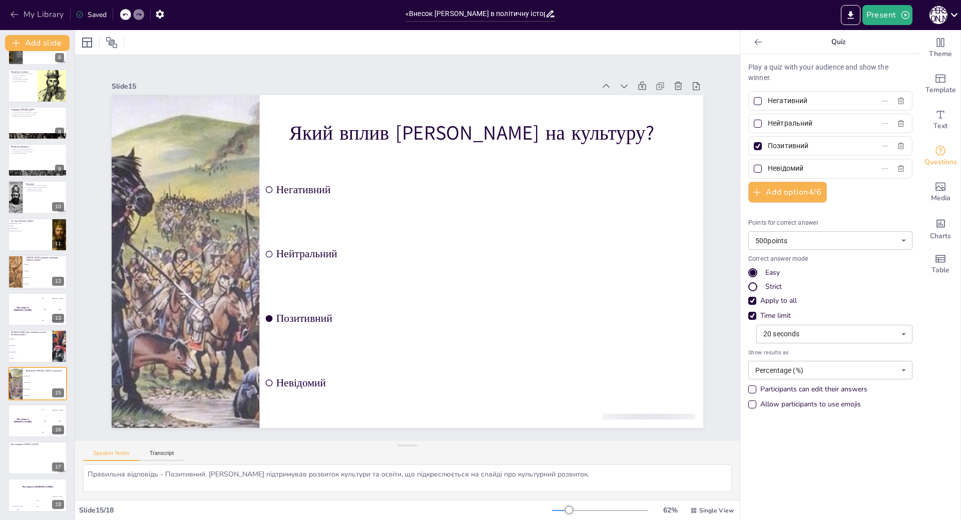
click at [29, 13] on button "My Library" at bounding box center [38, 15] width 61 height 16
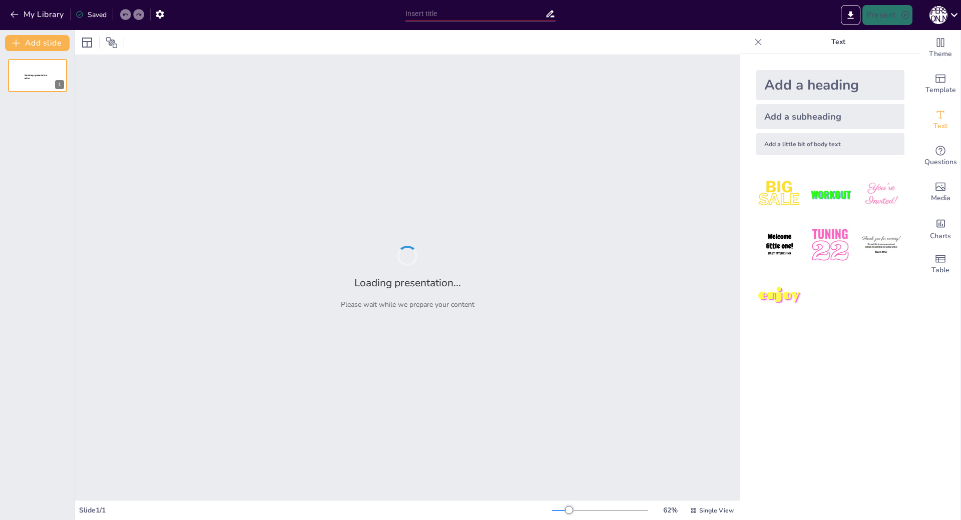
type input "«Внесок [PERSON_NAME] в політичну історію України»"
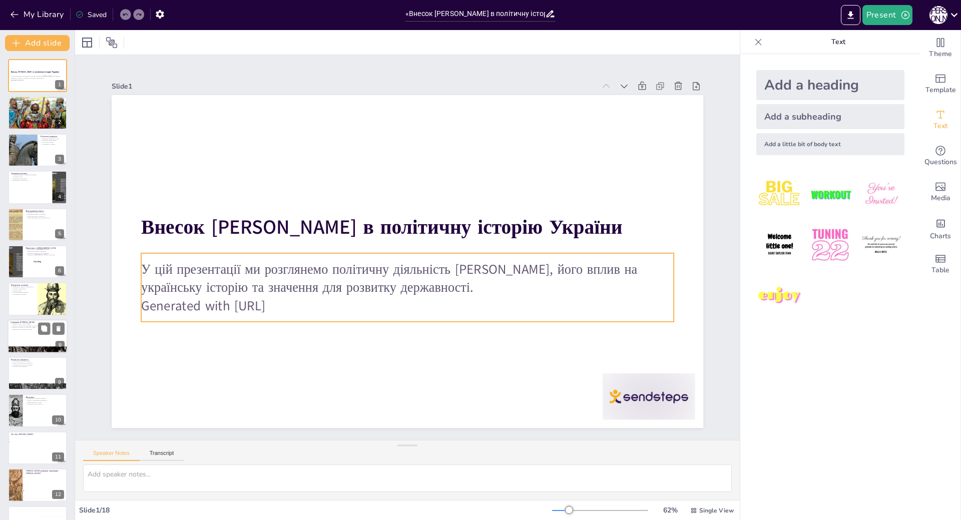
checkbox input "true"
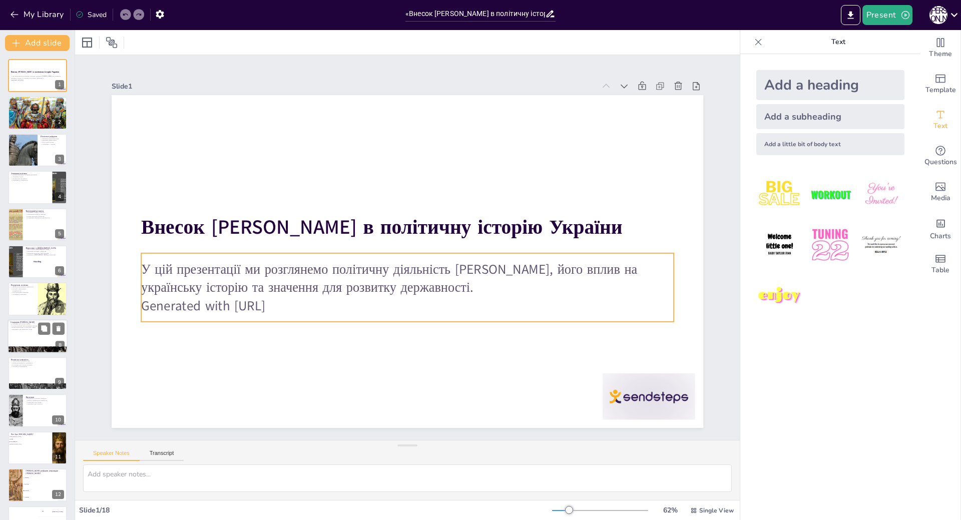
checkbox input "true"
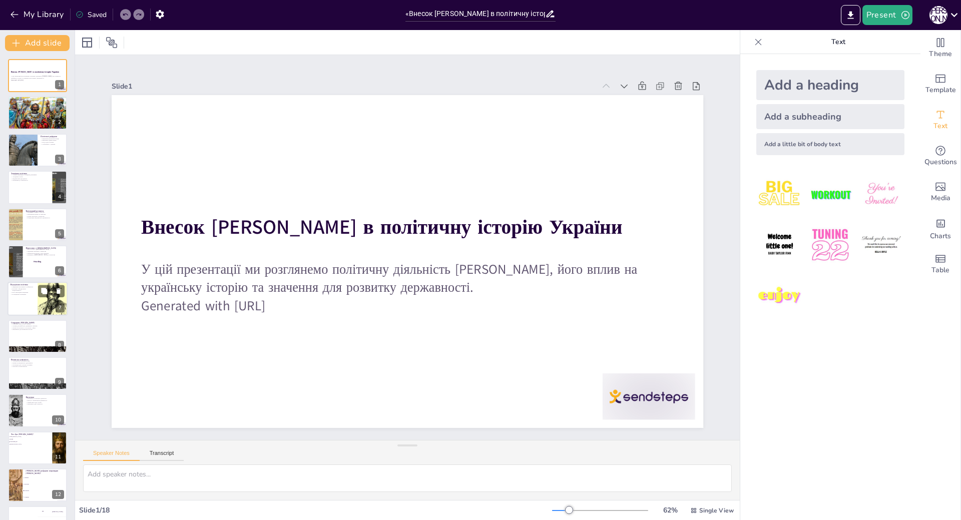
checkbox input "true"
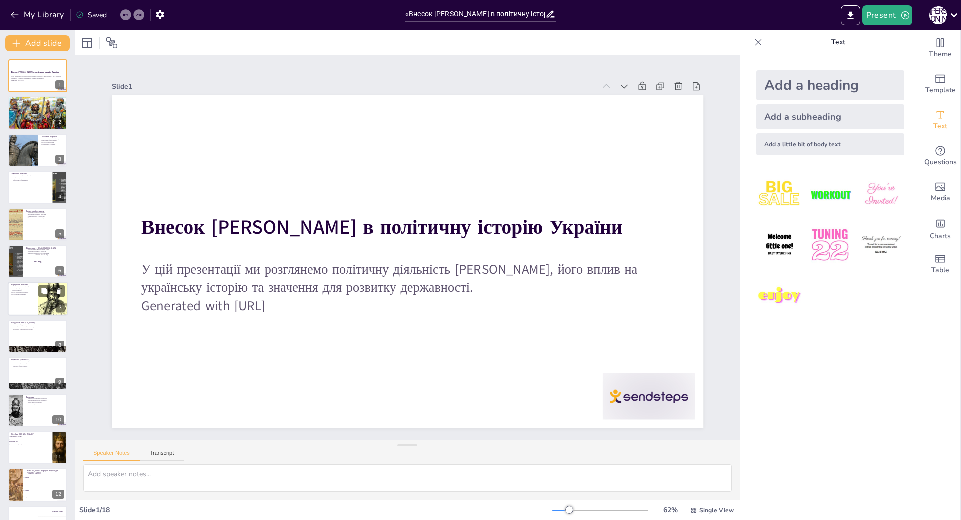
checkbox input "true"
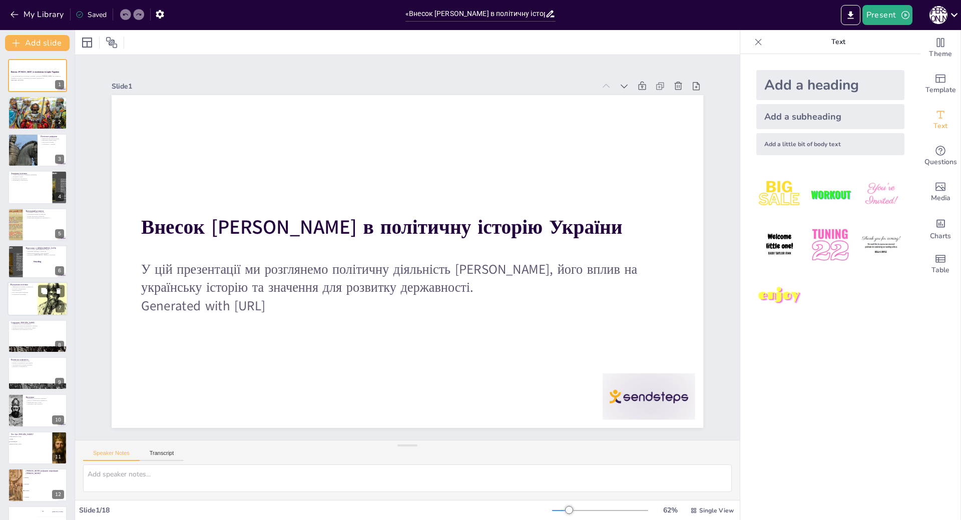
checkbox input "true"
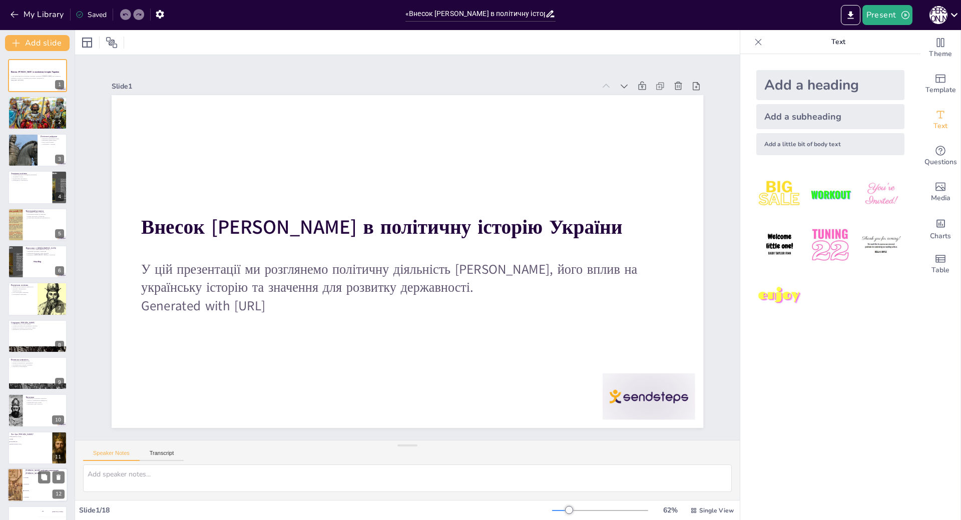
checkbox input "true"
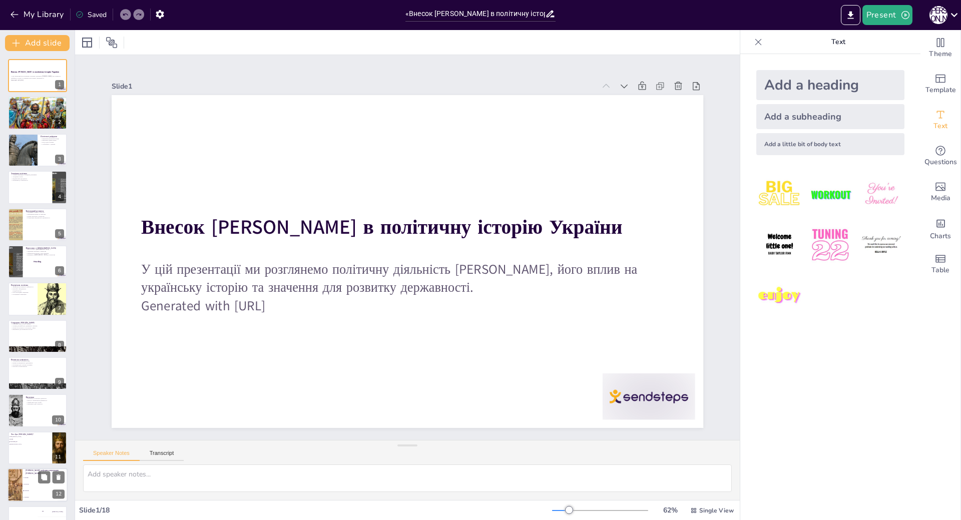
checkbox input "true"
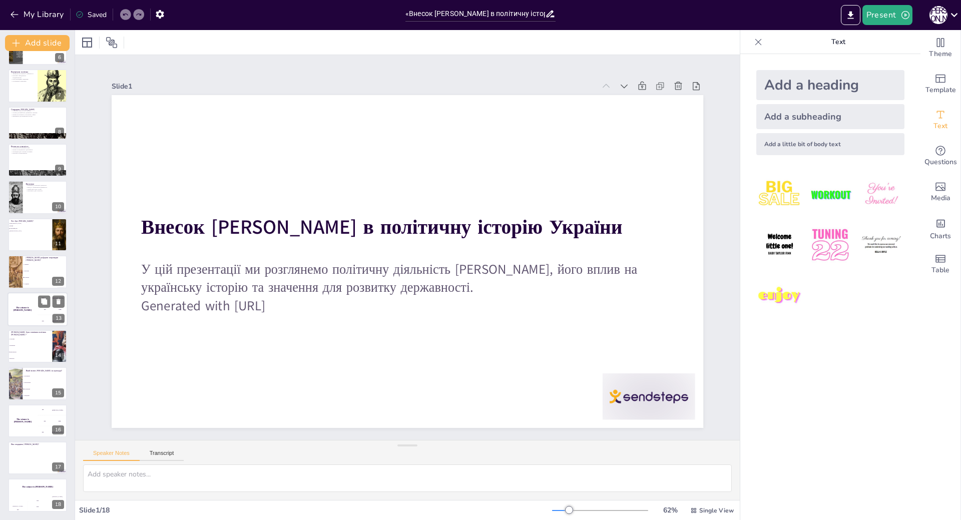
checkbox input "true"
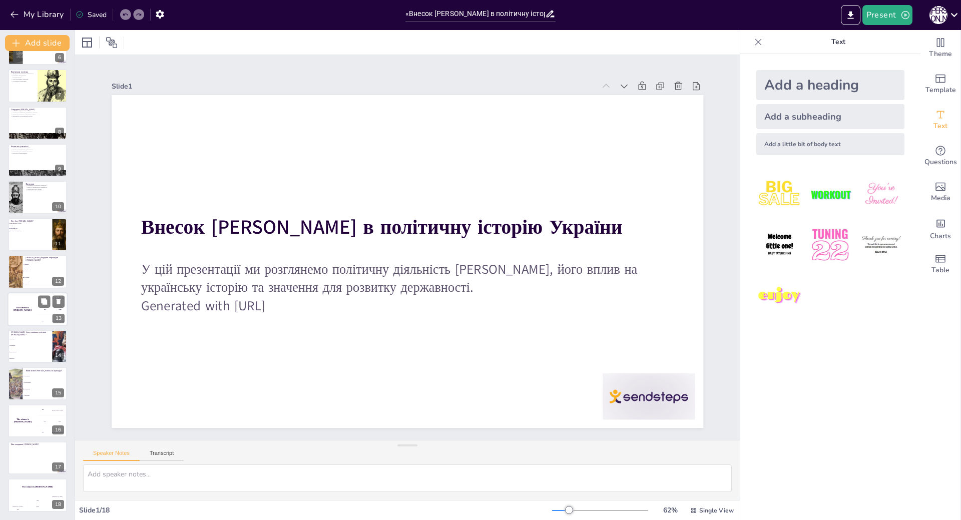
checkbox input "true"
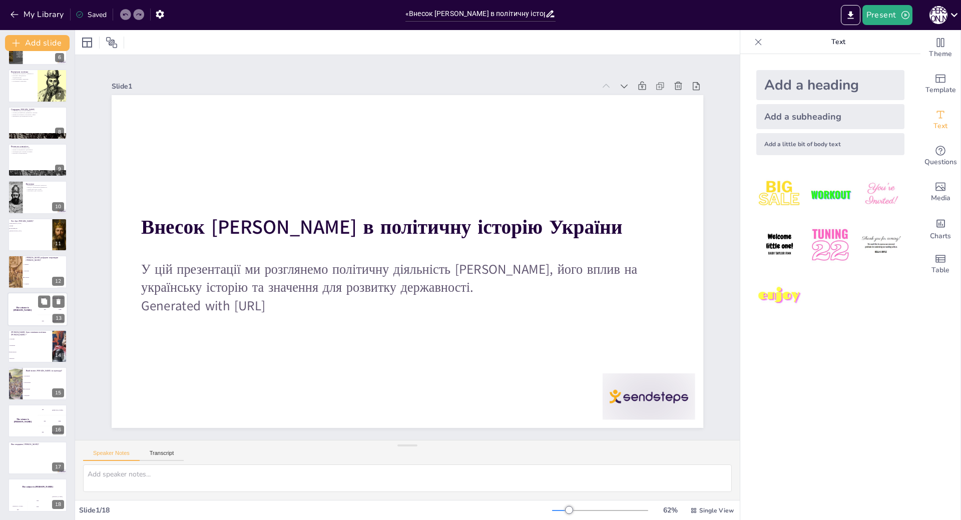
checkbox input "true"
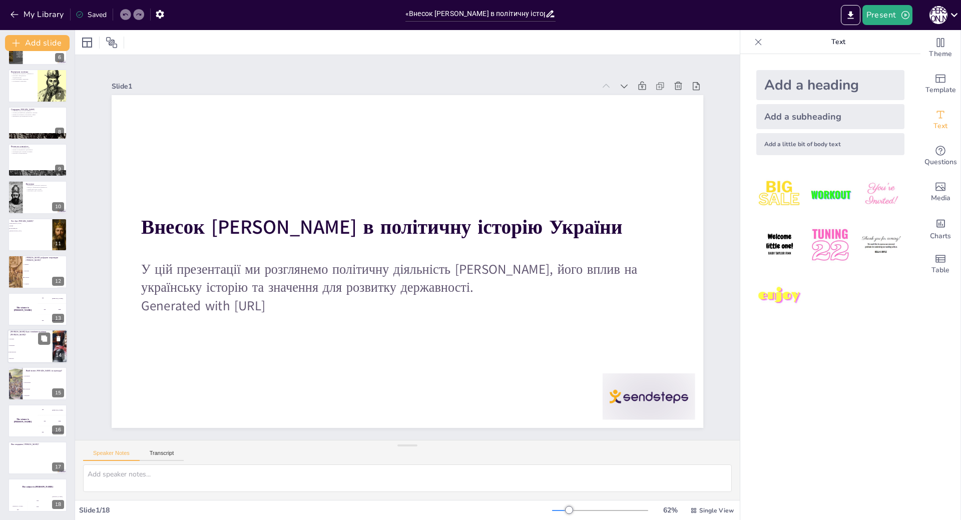
checkbox input "true"
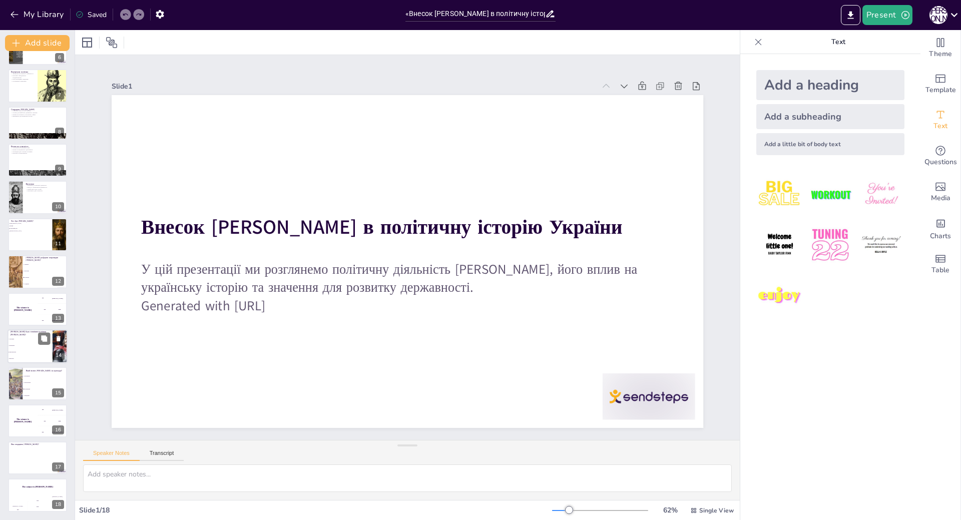
checkbox input "true"
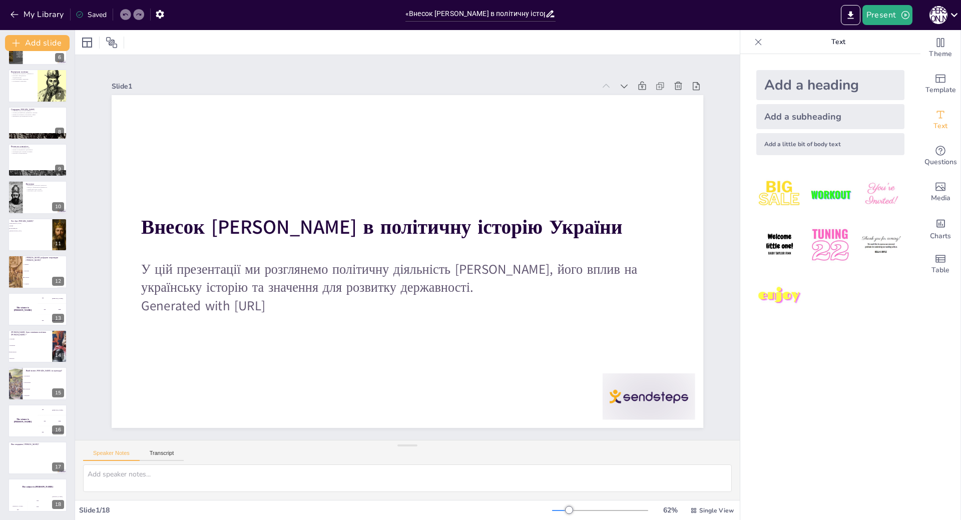
checkbox input "true"
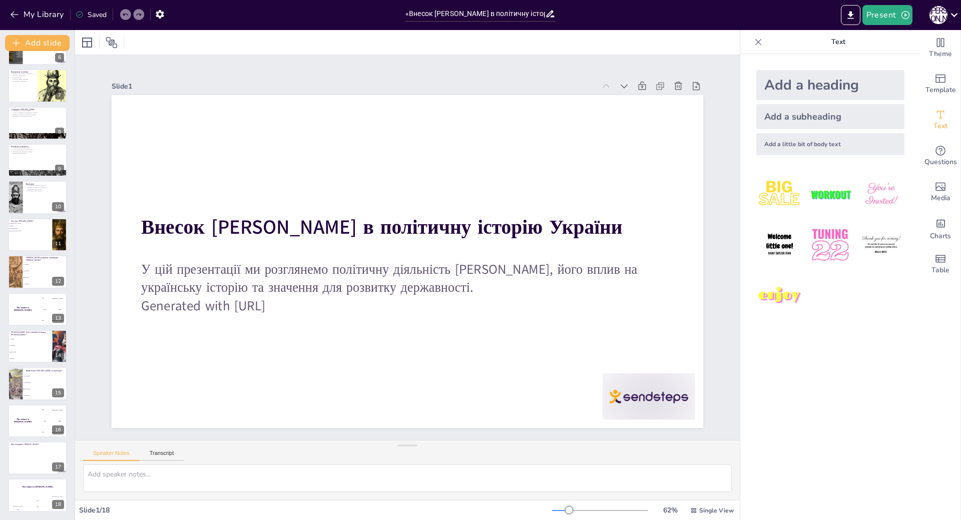
checkbox input "true"
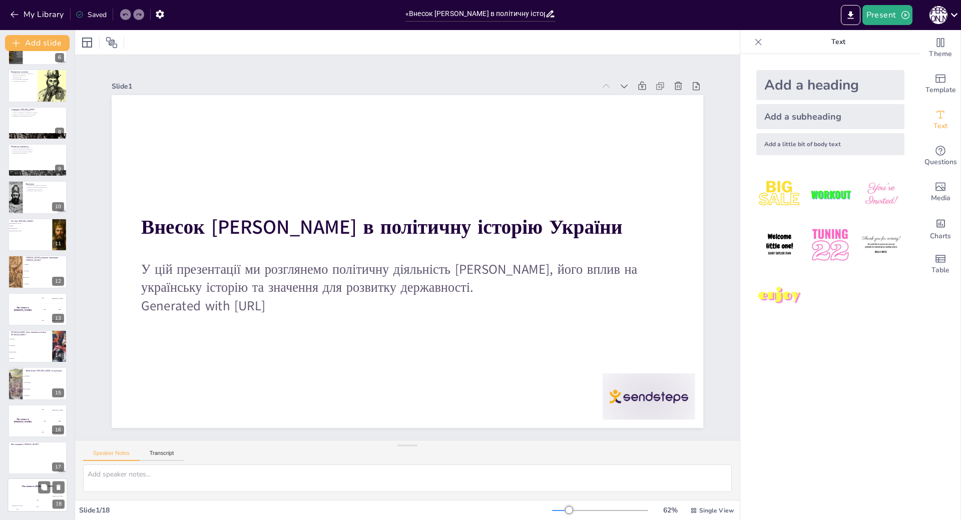
checkbox input "true"
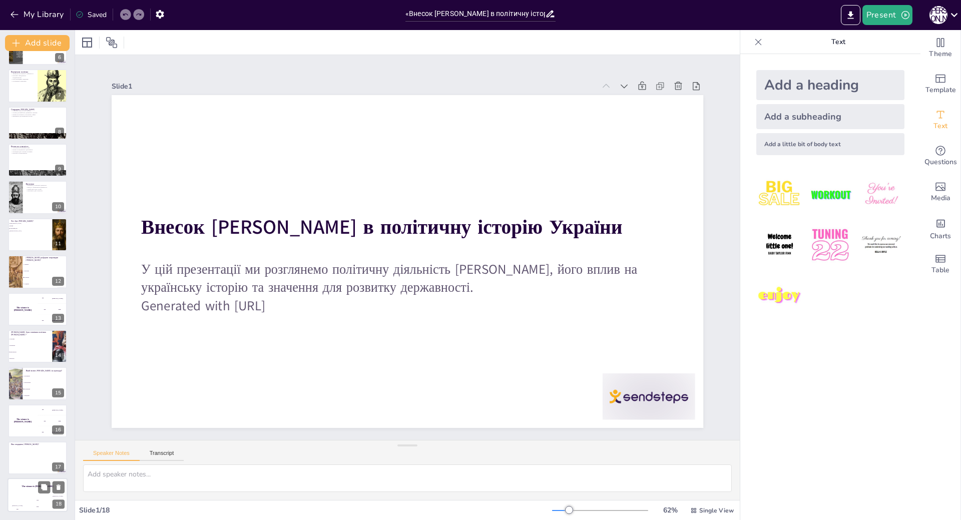
checkbox input "true"
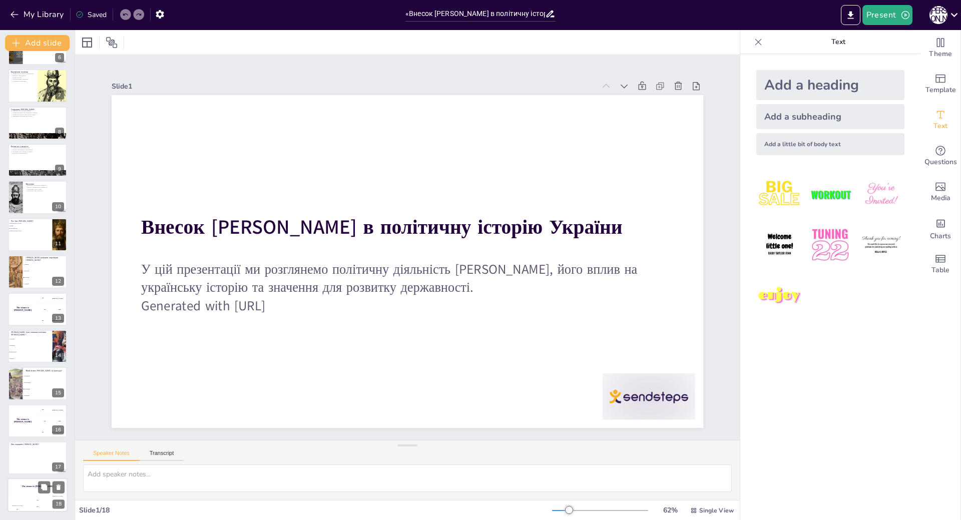
checkbox input "true"
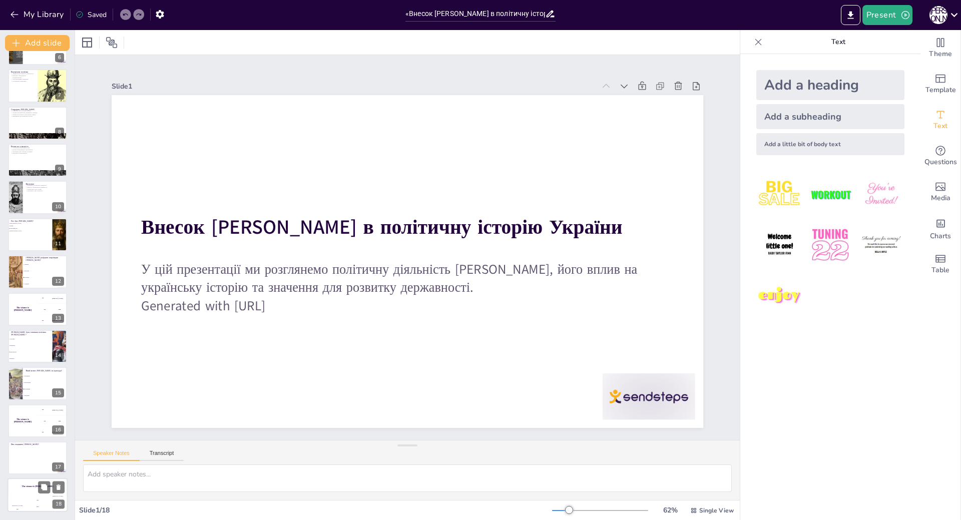
checkbox input "true"
click at [28, 498] on div "Jaap 200" at bounding box center [38, 504] width 20 height 17
checkbox input "true"
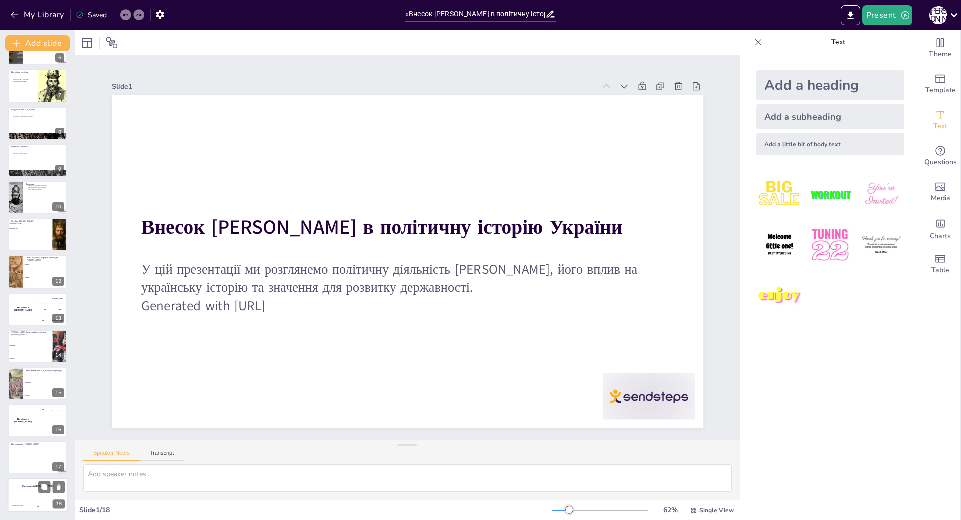
checkbox input "true"
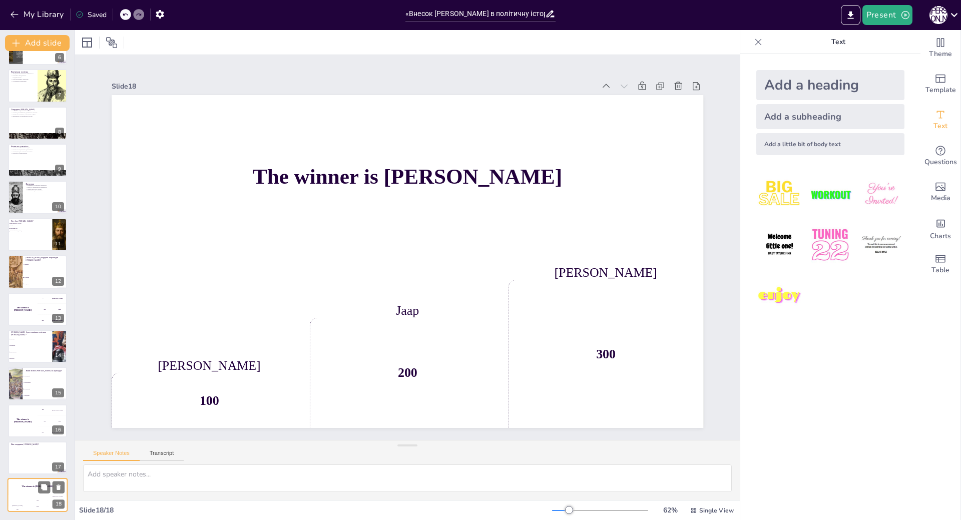
checkbox input "true"
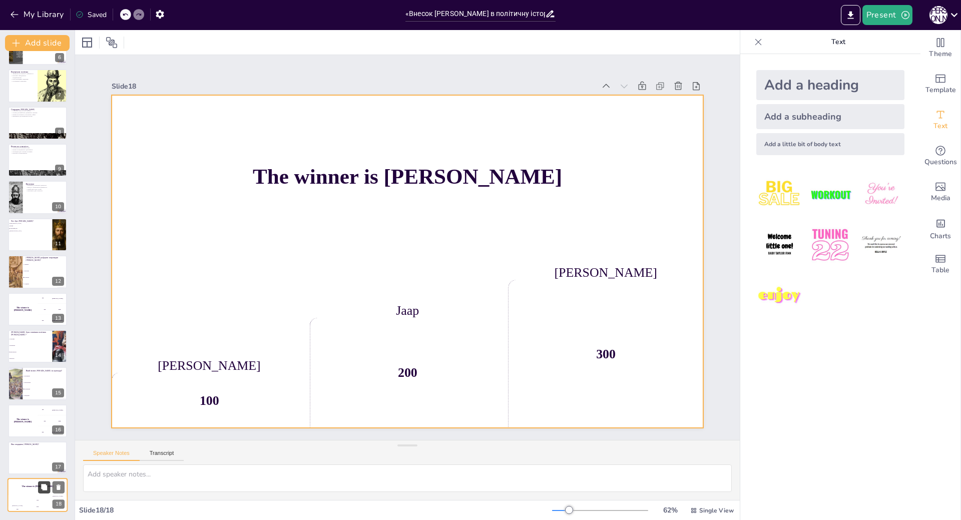
checkbox input "true"
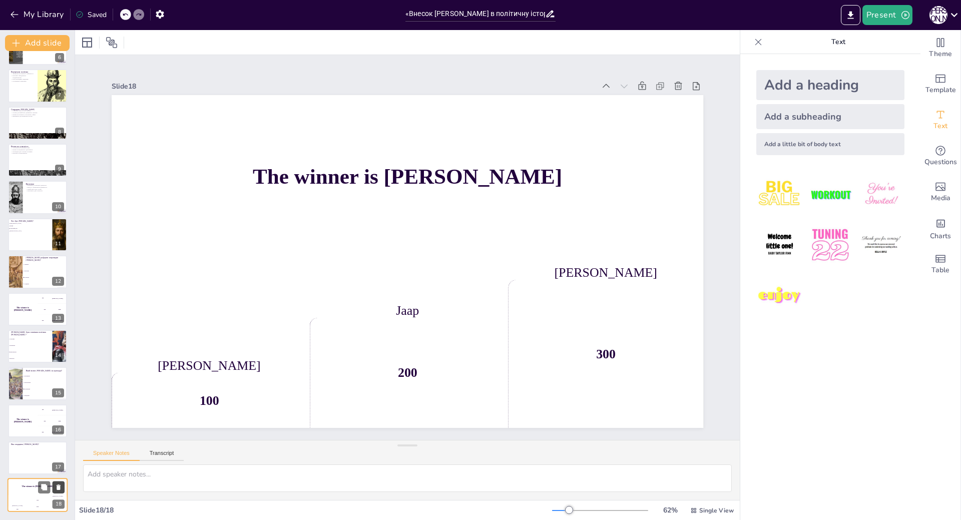
click at [60, 489] on icon at bounding box center [59, 488] width 4 height 6
type textarea "This is a question which you can ask your audience while presenting. Your audie…"
checkbox input "true"
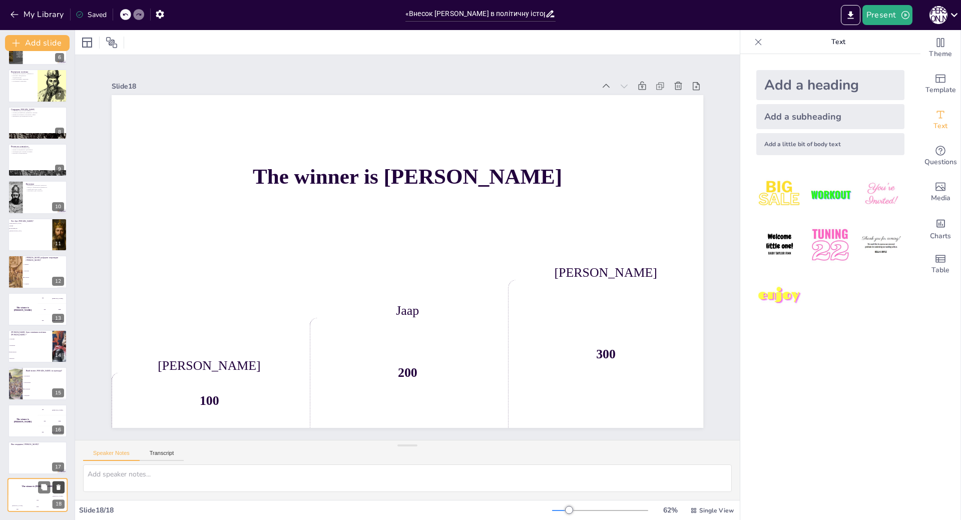
checkbox input "true"
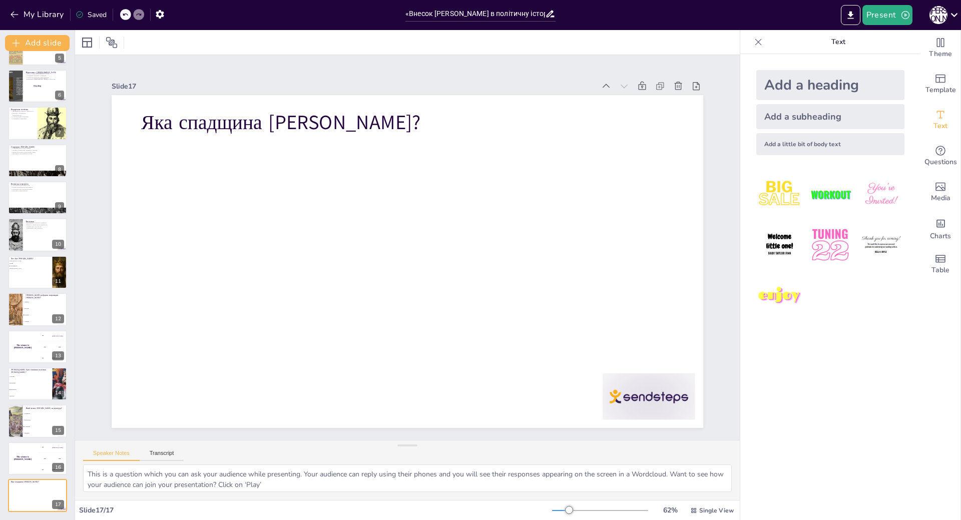
checkbox input "true"
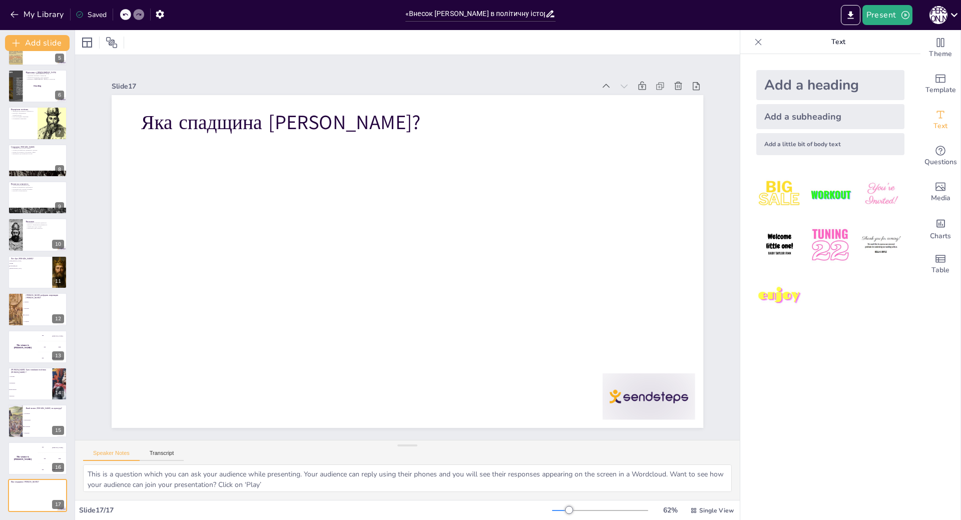
scroll to position [176, 0]
checkbox input "true"
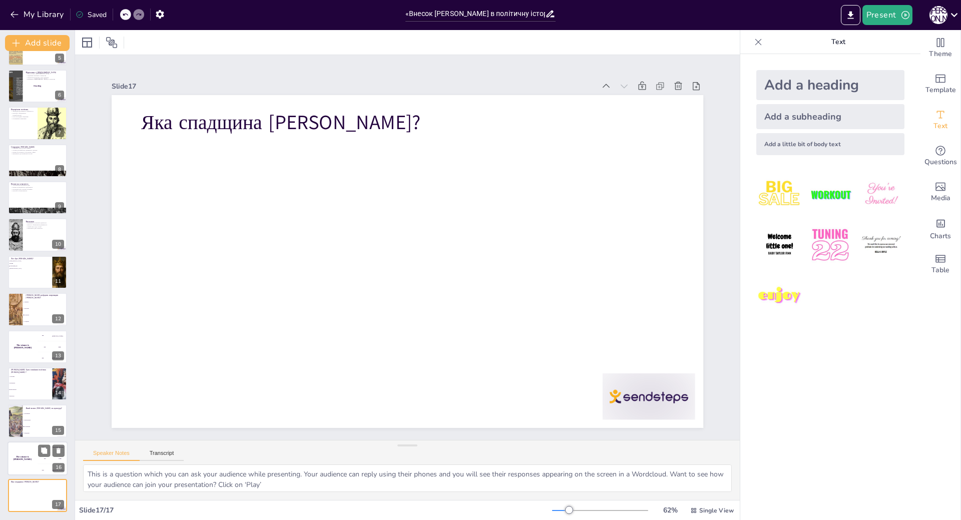
checkbox input "true"
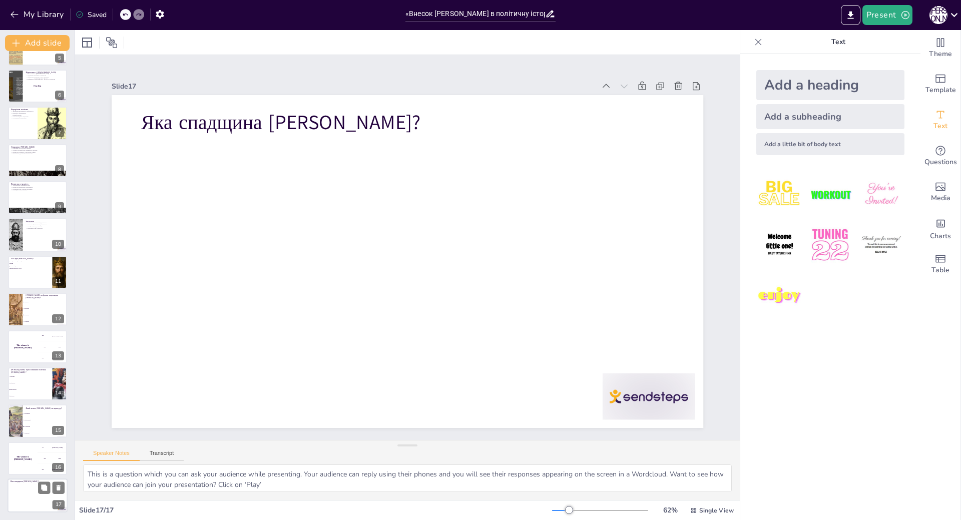
checkbox input "true"
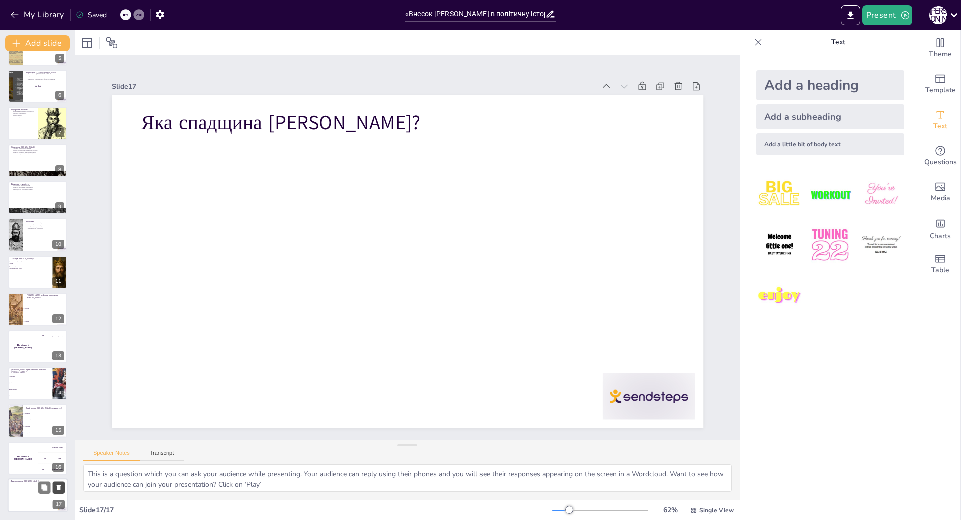
checkbox input "true"
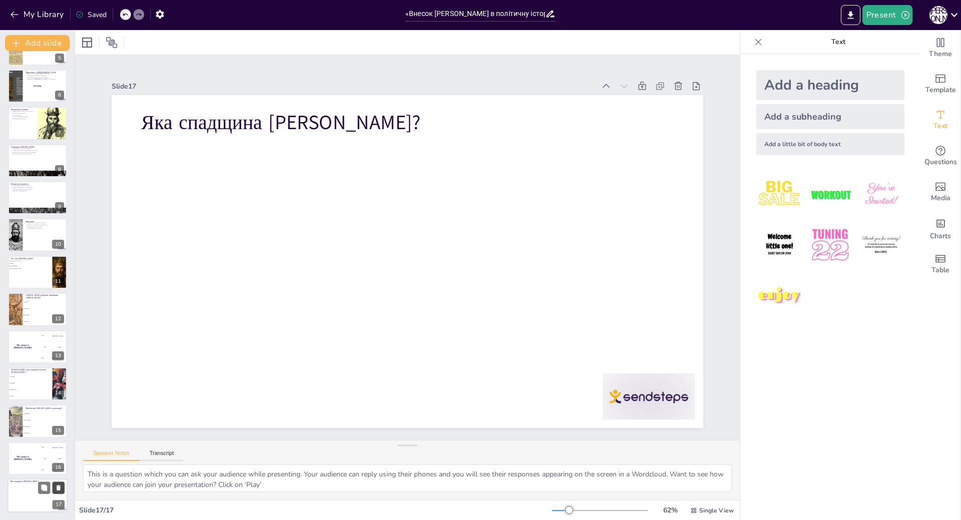
checkbox input "true"
click at [59, 483] on button at bounding box center [59, 488] width 12 height 12
checkbox input "true"
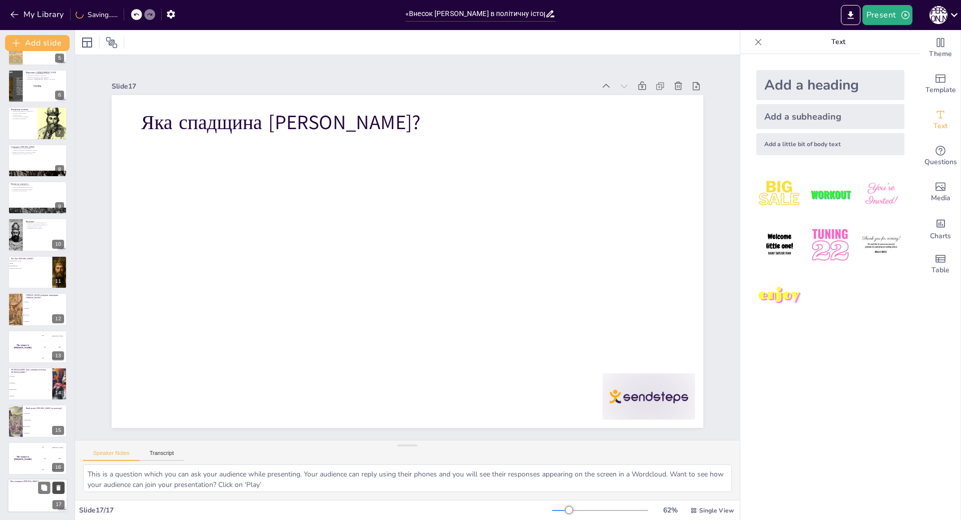
checkbox input "true"
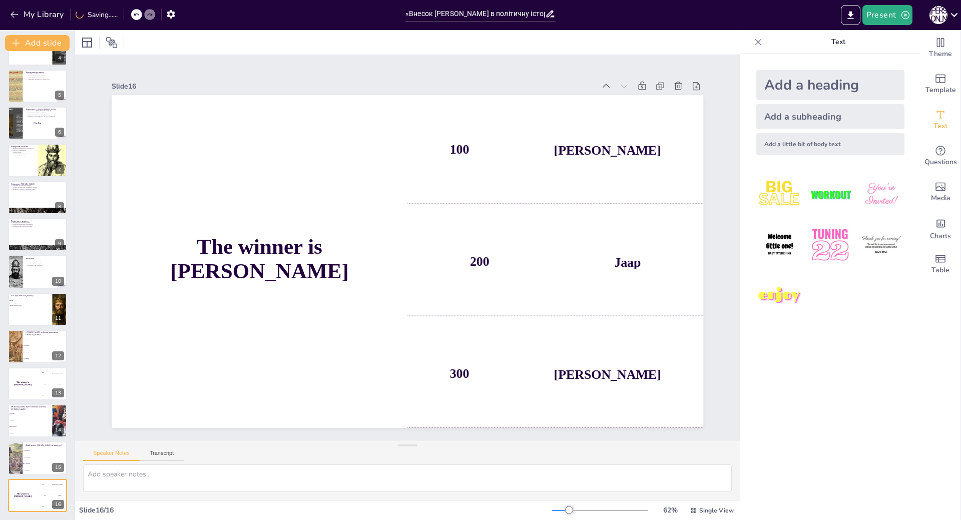
checkbox input "true"
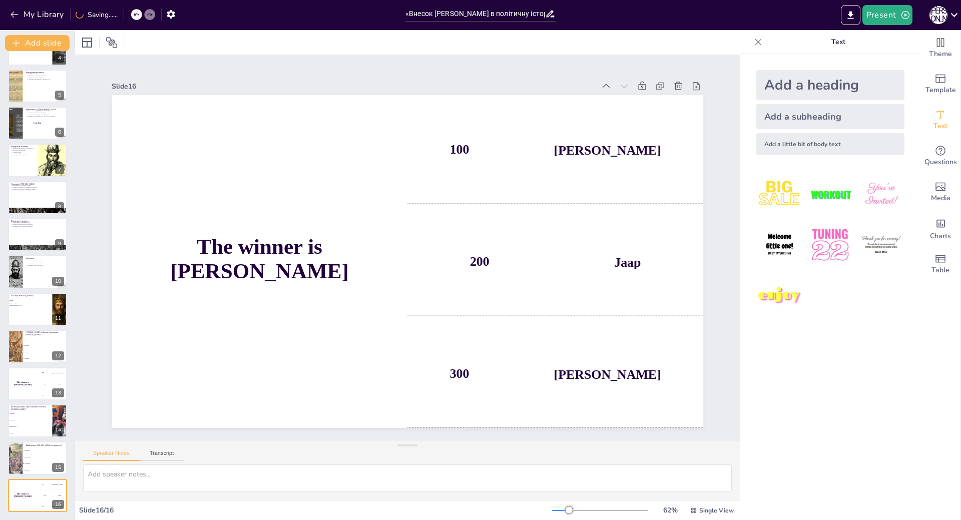
scroll to position [139, 0]
click at [59, 490] on icon at bounding box center [59, 488] width 4 height 6
type textarea "Правильна відповідь - Позитивний. [PERSON_NAME] підтримував розвиток культури т…"
checkbox input "true"
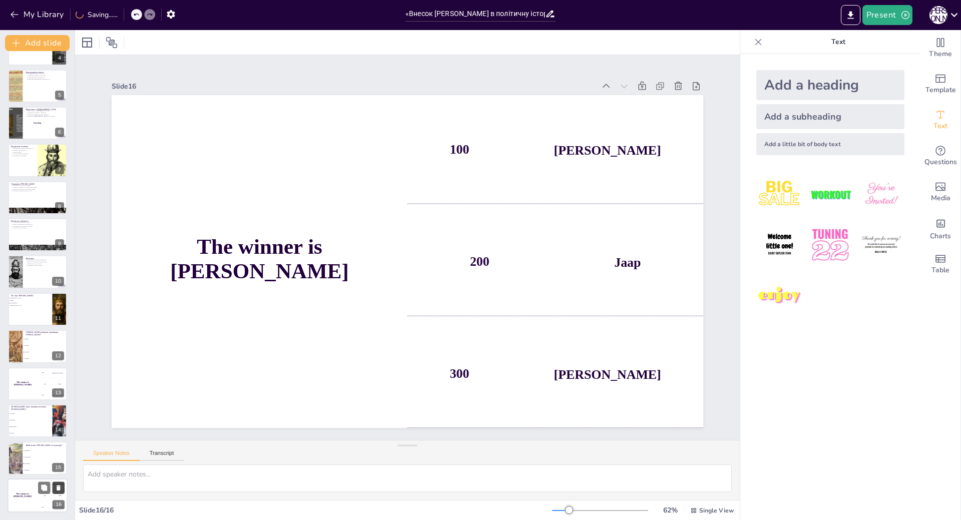
checkbox input "true"
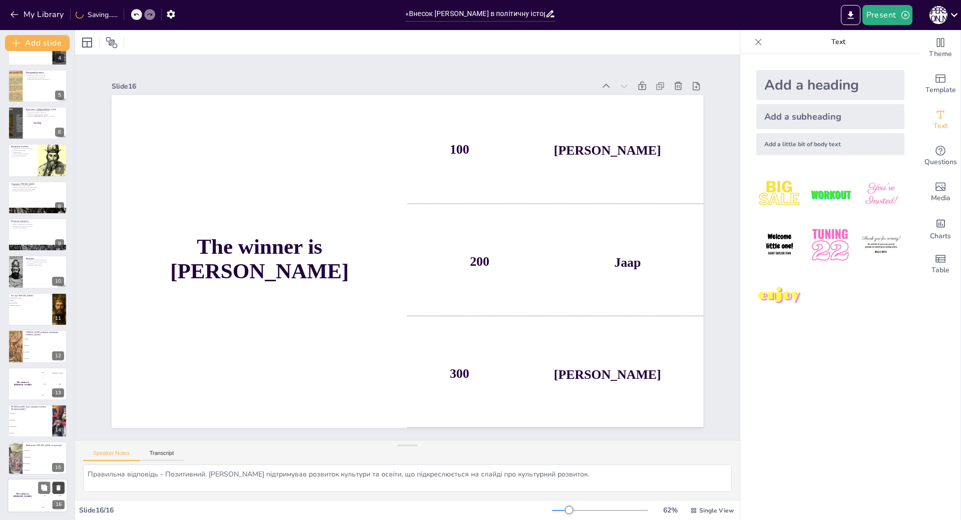
checkbox input "true"
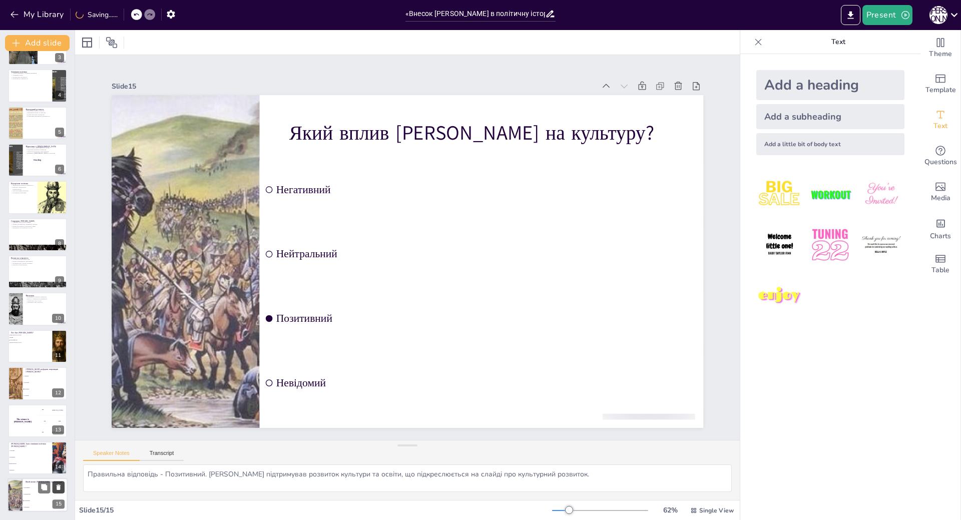
click at [59, 490] on icon at bounding box center [59, 488] width 4 height 6
type textarea "Правильна відповідь - Дипломатична. [PERSON_NAME] активно укладав союзи та взає…"
checkbox input "true"
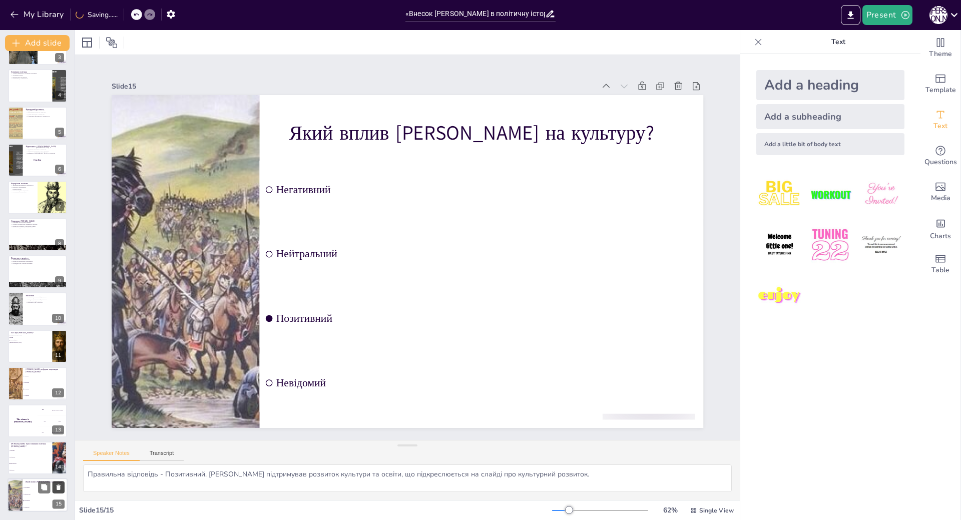
checkbox input "true"
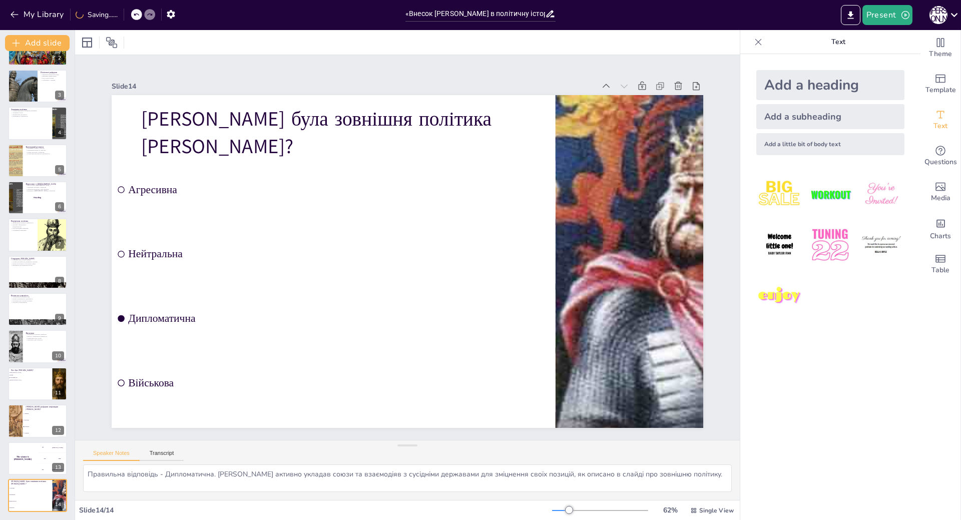
click at [59, 490] on icon at bounding box center [58, 489] width 4 height 6
checkbox input "true"
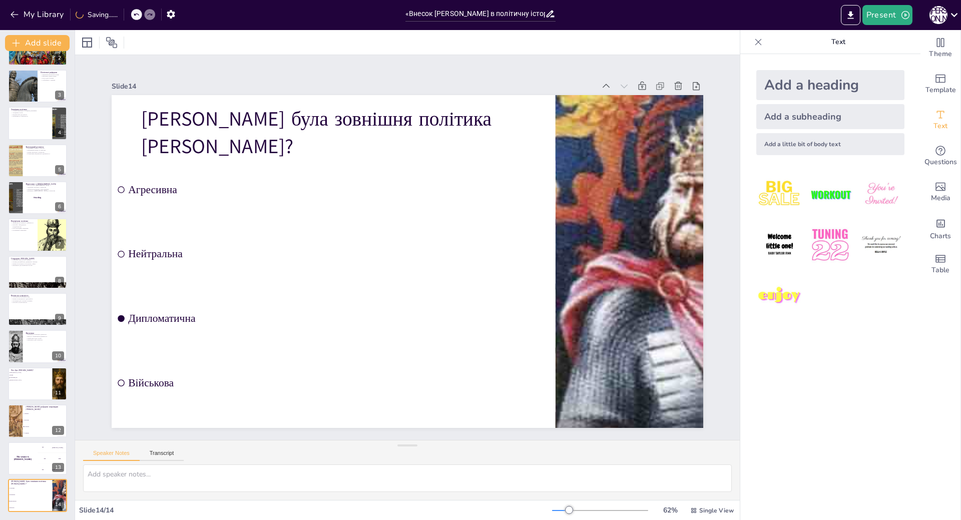
checkbox input "true"
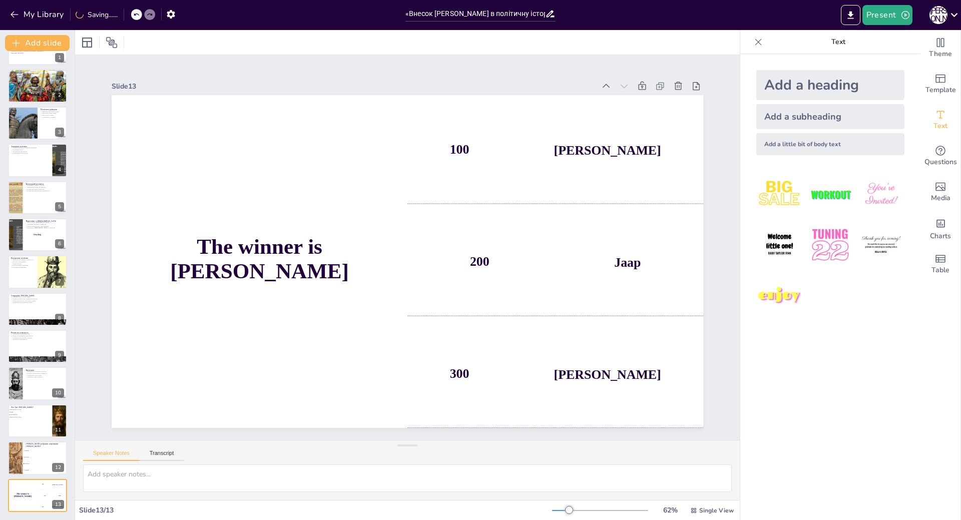
click at [59, 490] on icon at bounding box center [58, 488] width 4 height 6
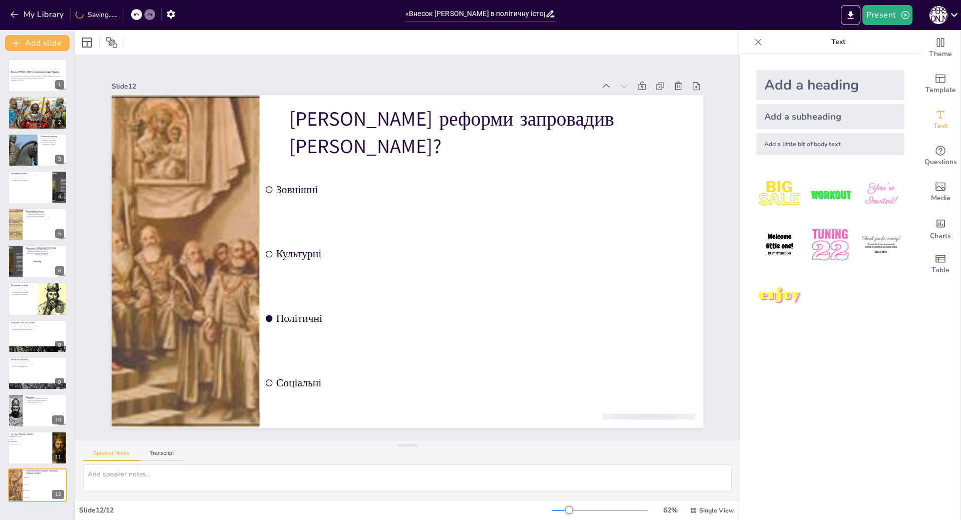
type textarea "Правильна відповідь - Політичні. [PERSON_NAME] запровадив політичні реформи, як…"
checkbox input "true"
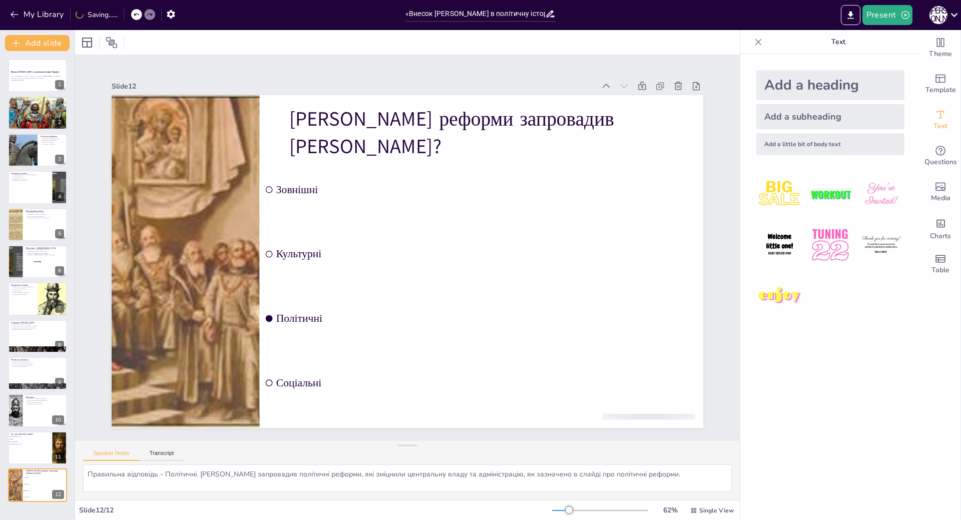
checkbox input "true"
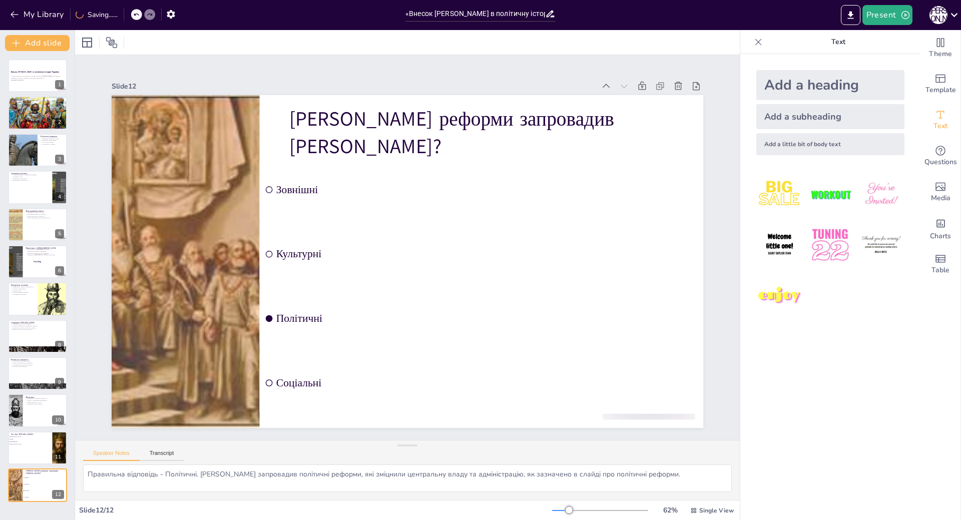
click at [59, 490] on div "12" at bounding box center [58, 494] width 12 height 9
checkbox input "true"
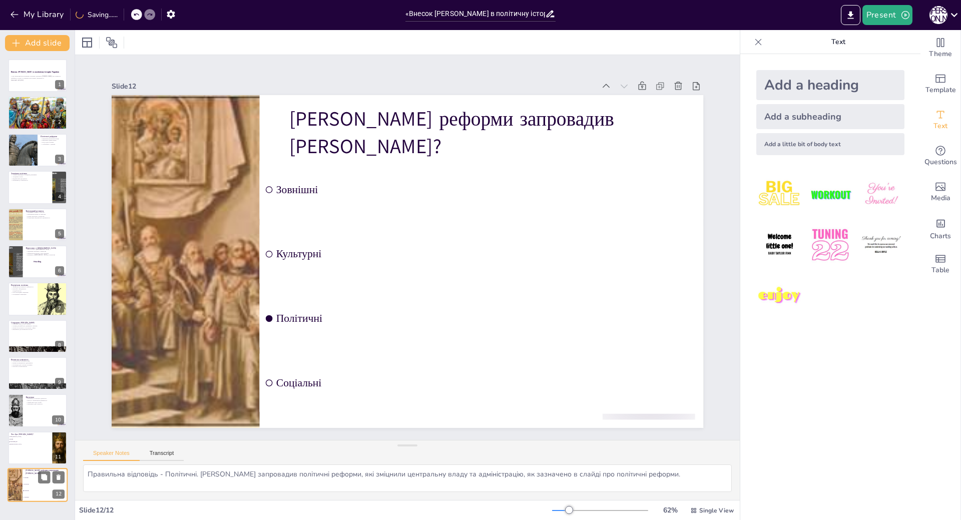
checkbox input "true"
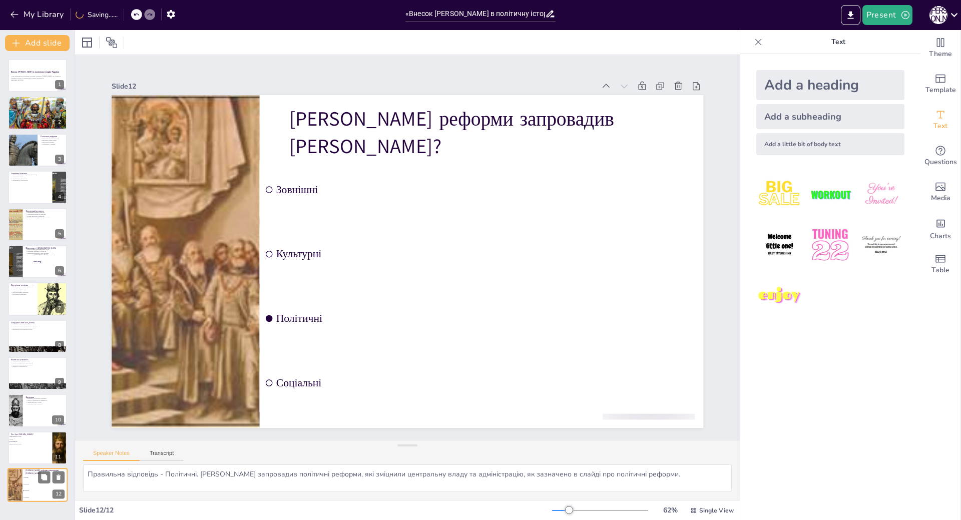
checkbox input "true"
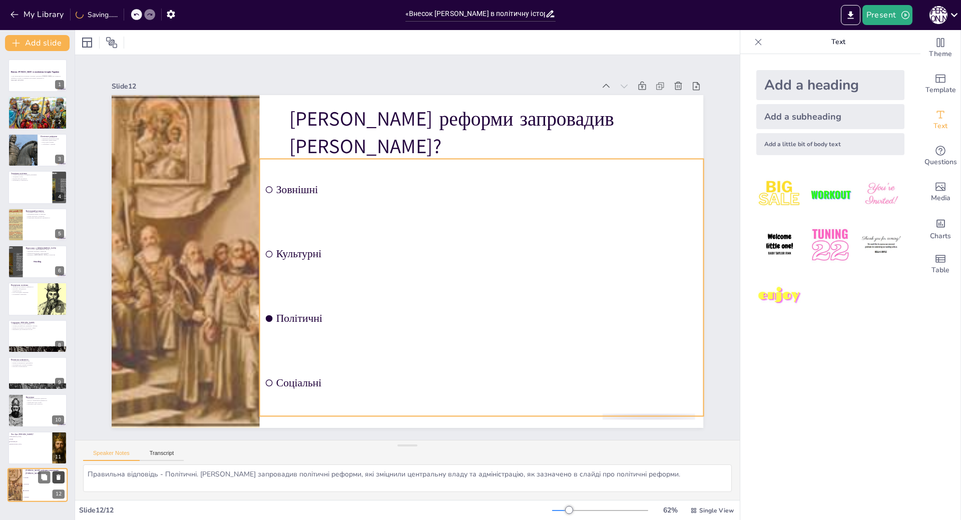
checkbox input "true"
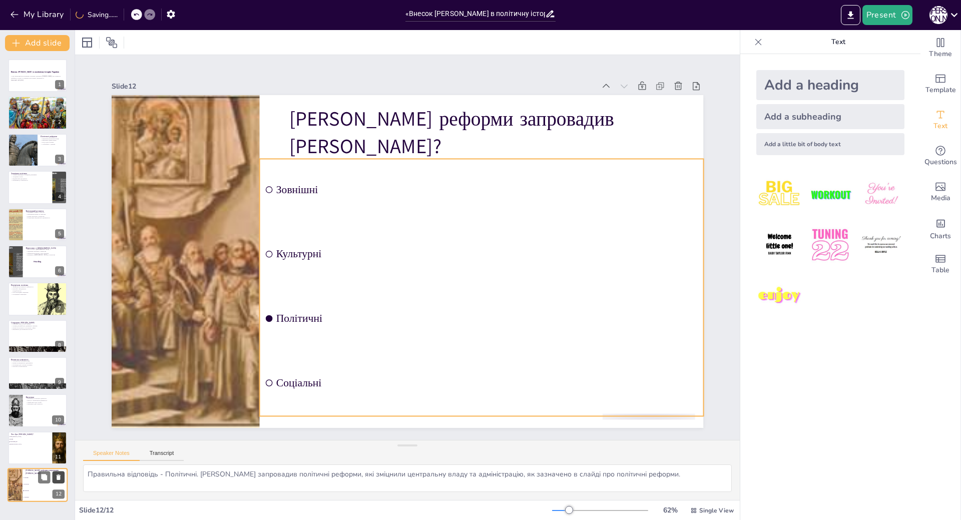
checkbox input "true"
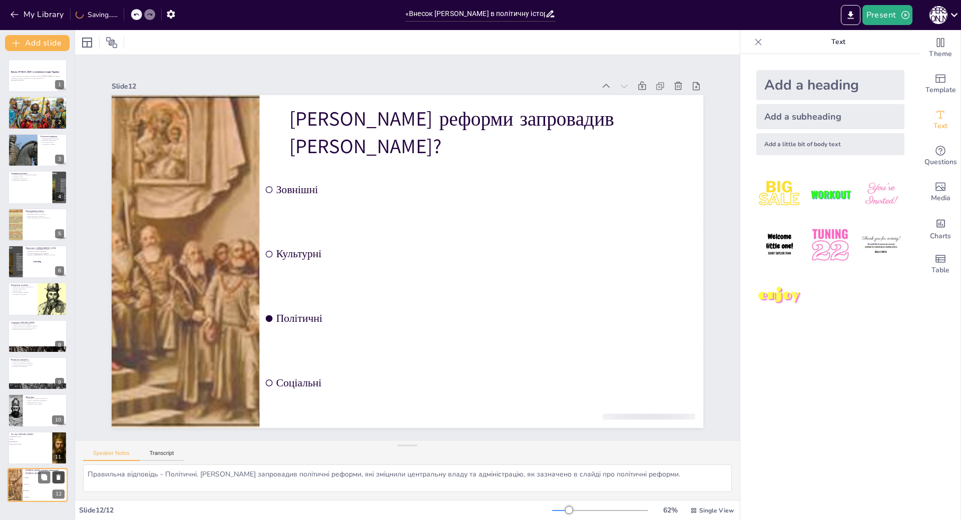
click at [57, 479] on icon at bounding box center [59, 478] width 4 height 6
type textarea "Правильна відповідь - Політичний діяч. [PERSON_NAME] був важливою фігурою в укр…"
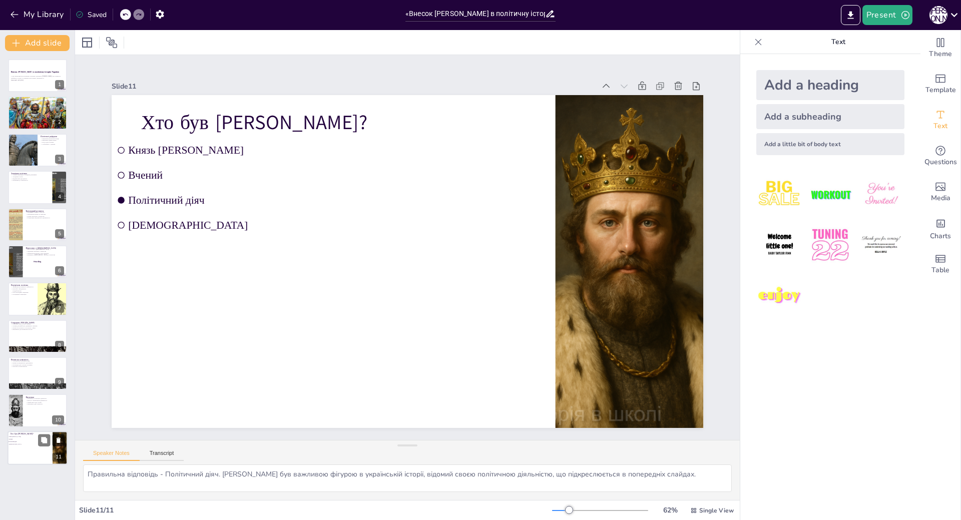
click at [62, 442] on icon at bounding box center [58, 440] width 7 height 7
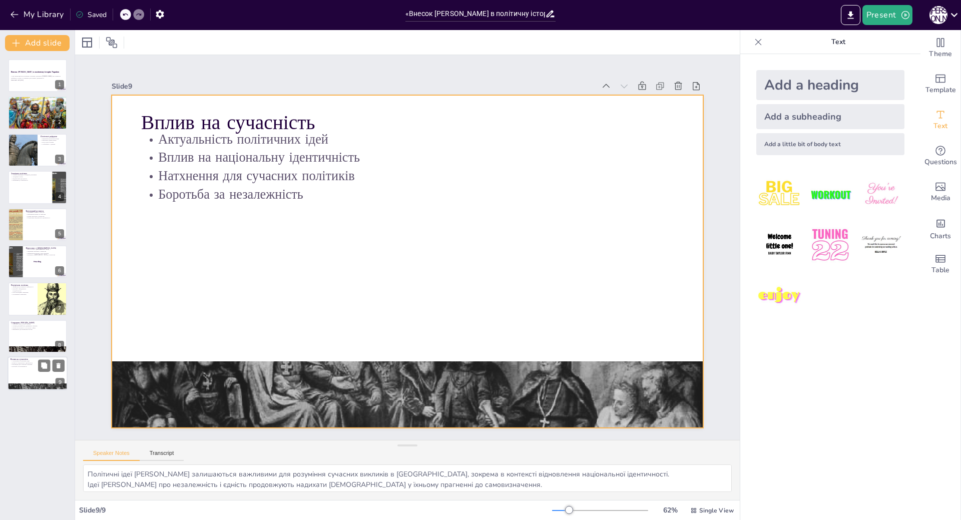
click at [19, 376] on div at bounding box center [38, 374] width 60 height 34
click at [359, 298] on div at bounding box center [402, 260] width 676 height 545
click at [39, 330] on button at bounding box center [44, 328] width 12 height 12
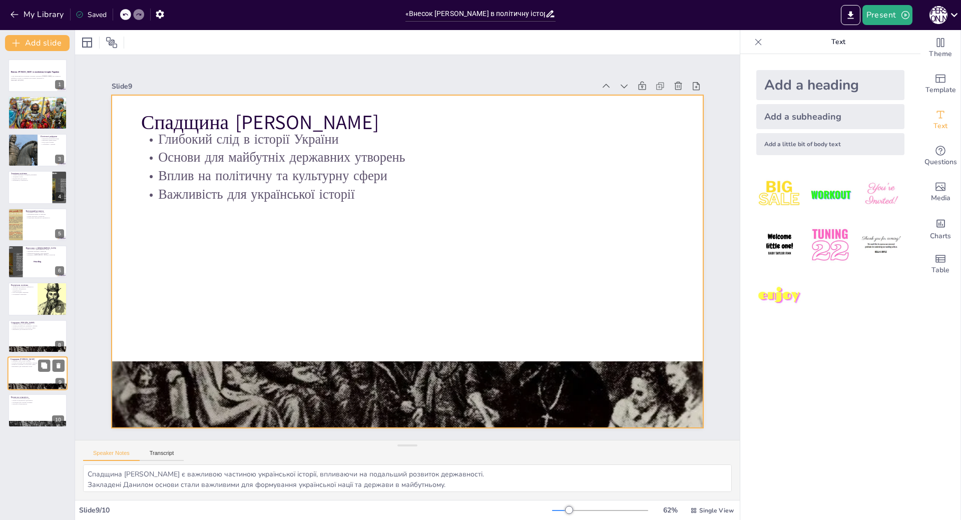
click at [16, 370] on div at bounding box center [38, 374] width 60 height 34
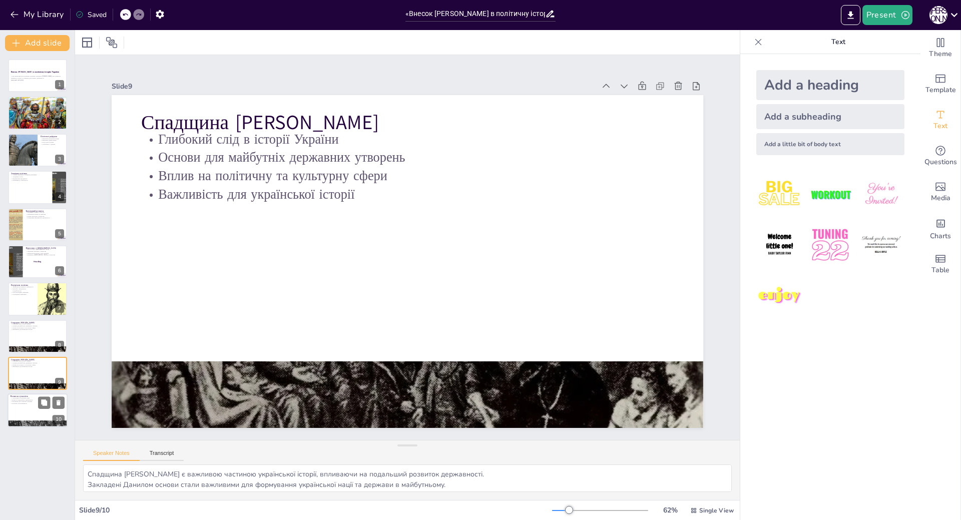
click at [26, 411] on div at bounding box center [38, 411] width 60 height 34
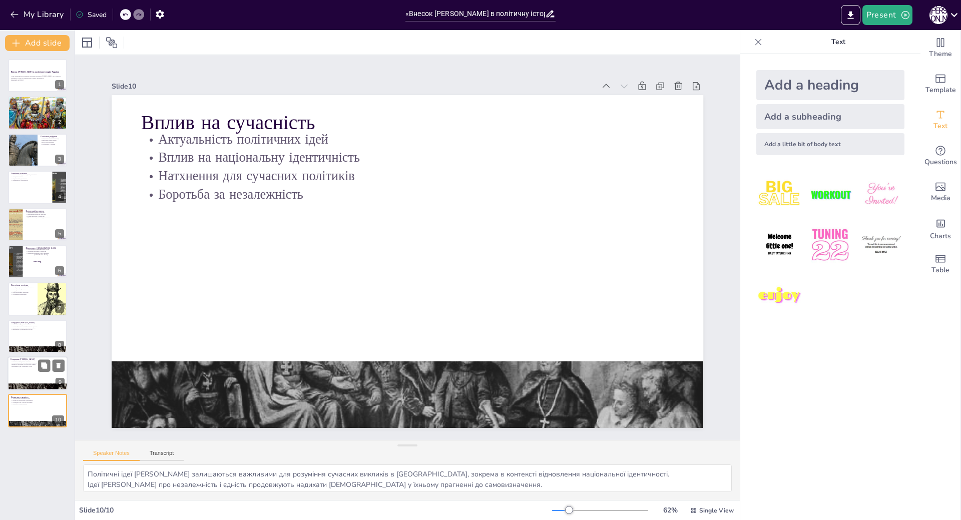
click at [23, 363] on p "Основи для майбутніх державних утворень" at bounding box center [38, 363] width 54 height 2
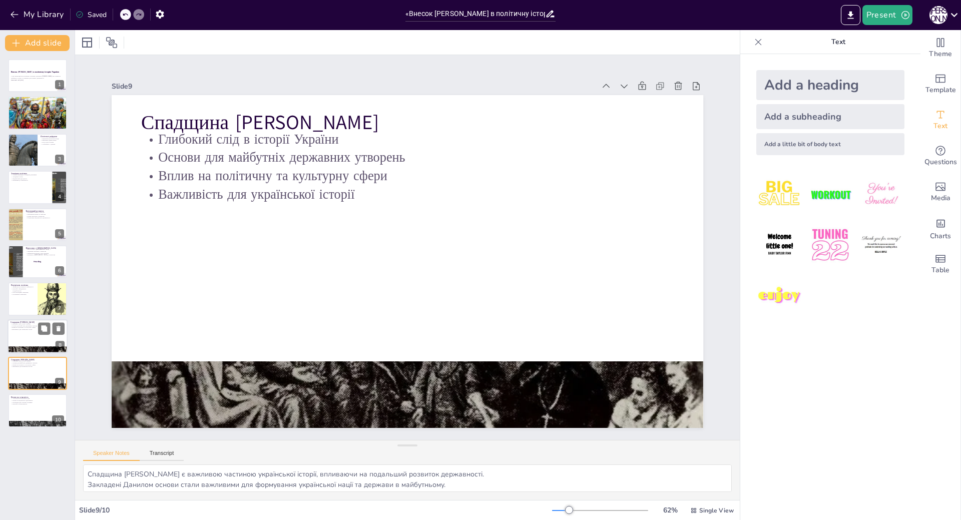
click at [24, 335] on div at bounding box center [38, 336] width 60 height 34
click at [28, 407] on div at bounding box center [38, 411] width 60 height 34
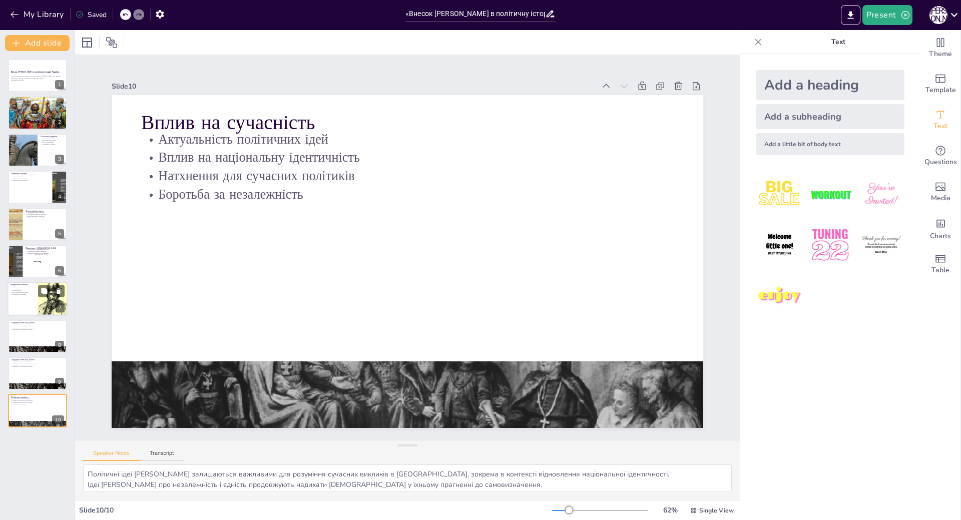
click at [17, 304] on div at bounding box center [38, 299] width 60 height 34
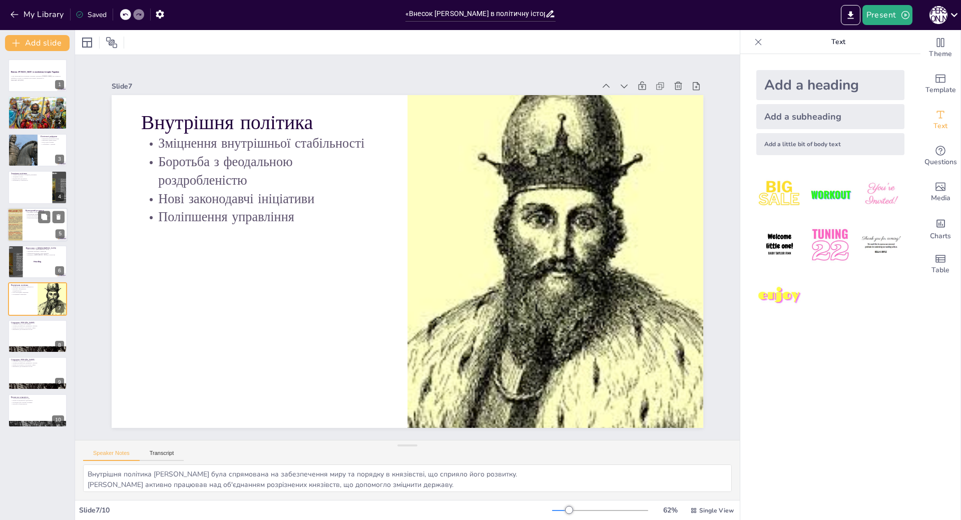
click at [37, 231] on div at bounding box center [38, 225] width 60 height 34
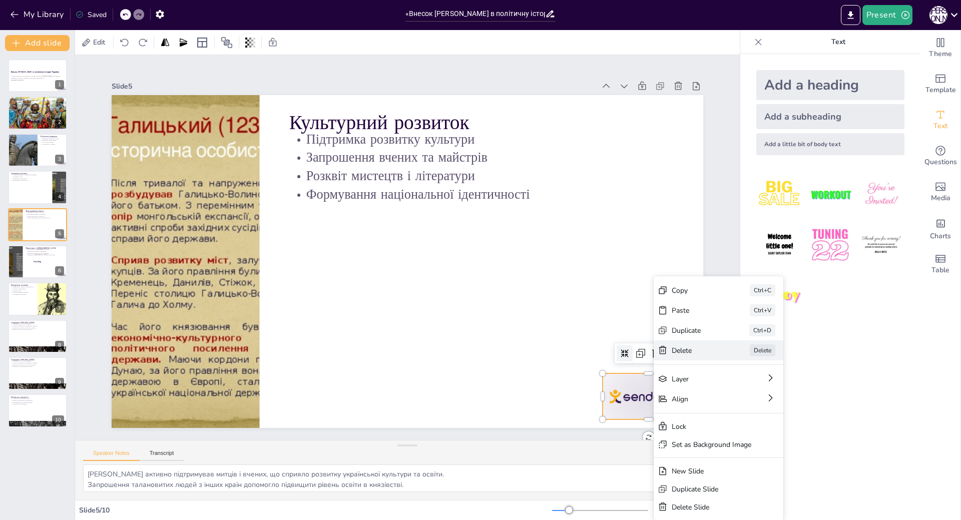
click at [761, 359] on div "Delete" at bounding box center [786, 366] width 51 height 15
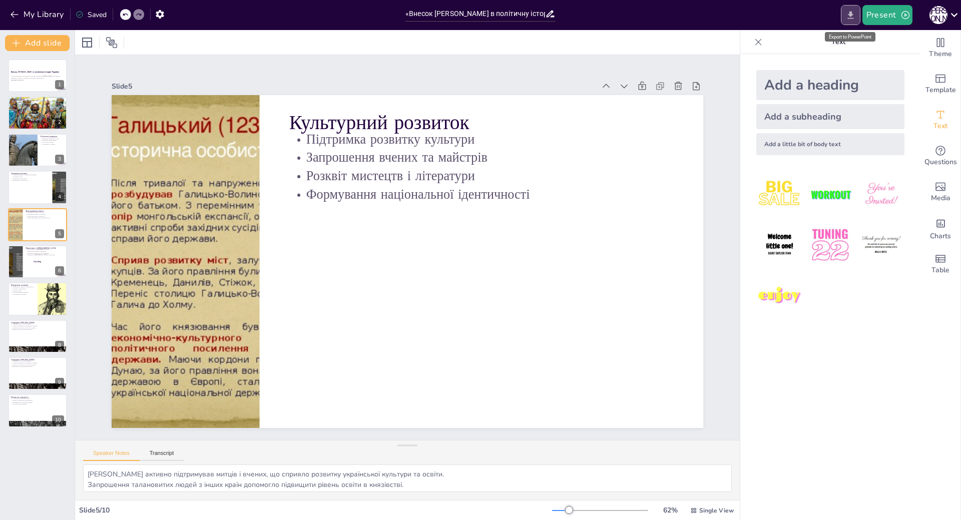
click at [855, 13] on icon "Export to PowerPoint" at bounding box center [851, 15] width 11 height 11
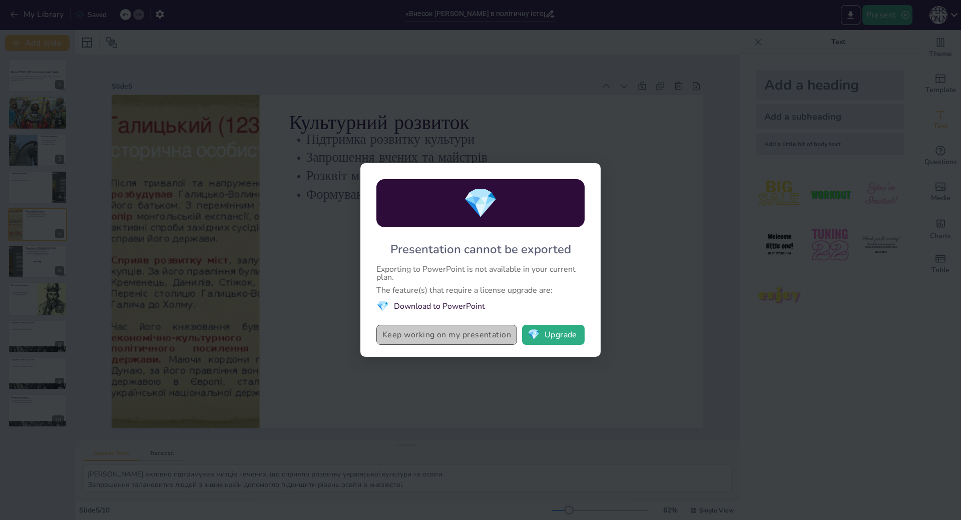
click at [492, 335] on button "Keep working on my presentation" at bounding box center [447, 335] width 141 height 20
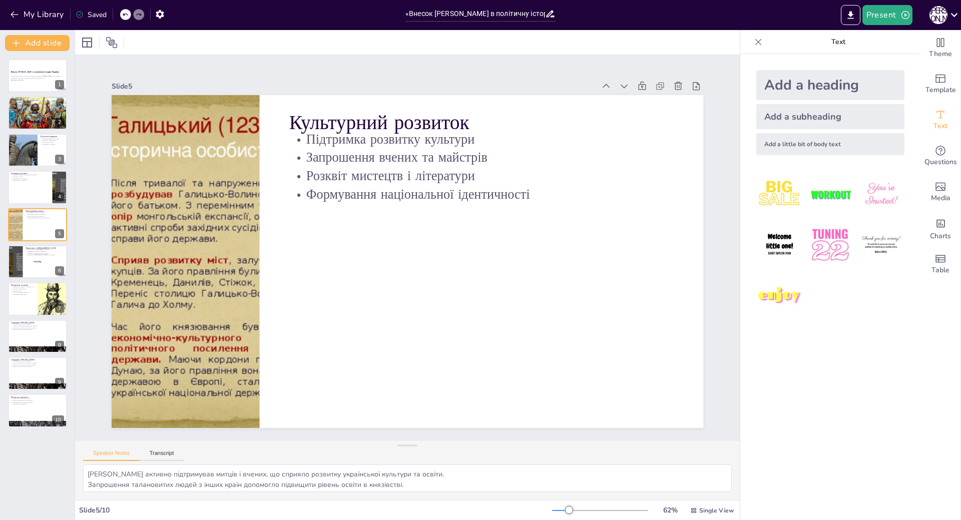
click at [102, 16] on div "Saved" at bounding box center [91, 15] width 31 height 10
click at [161, 14] on icon "button" at bounding box center [160, 14] width 11 height 11
